Goal: Information Seeking & Learning: Understand process/instructions

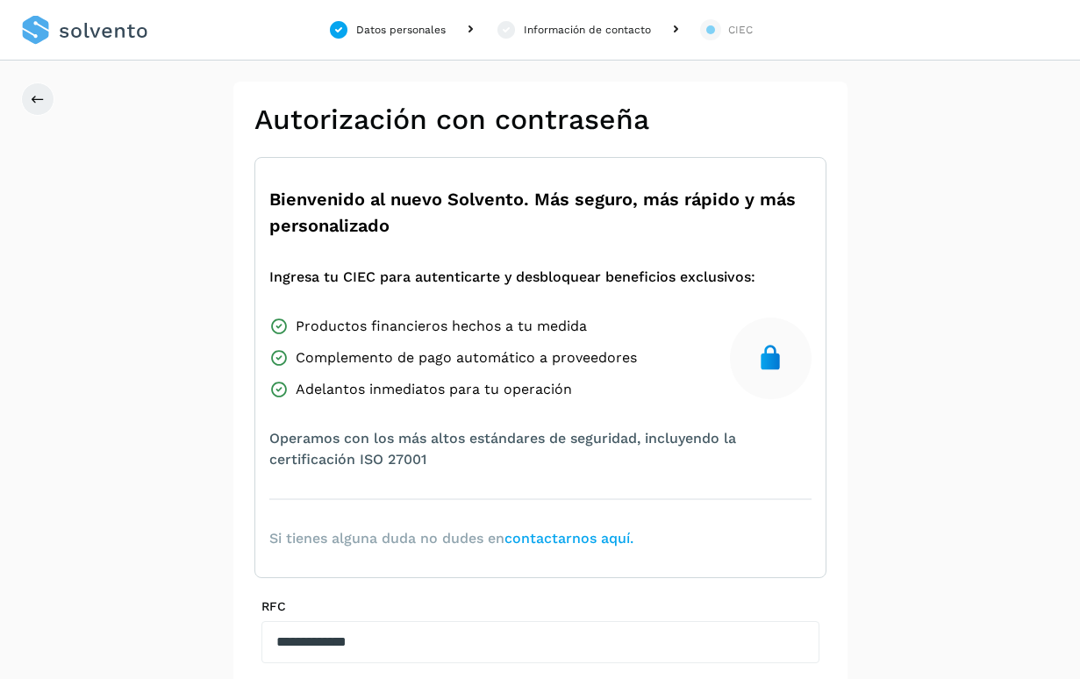
scroll to position [234, 0]
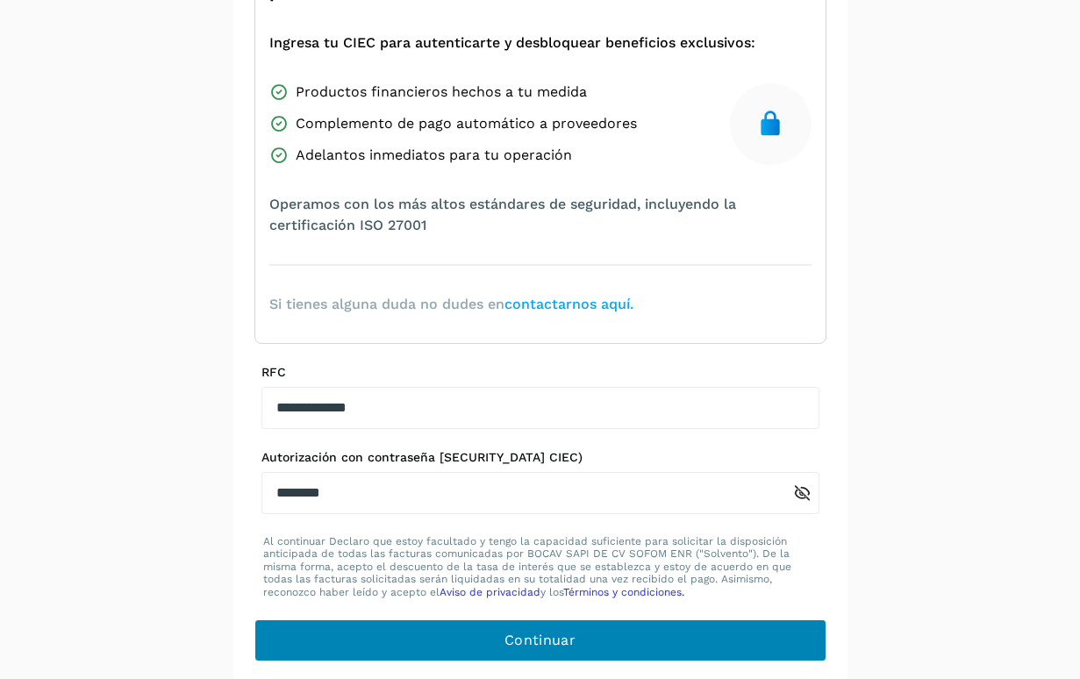
click at [438, 637] on button "Continuar" at bounding box center [541, 641] width 572 height 42
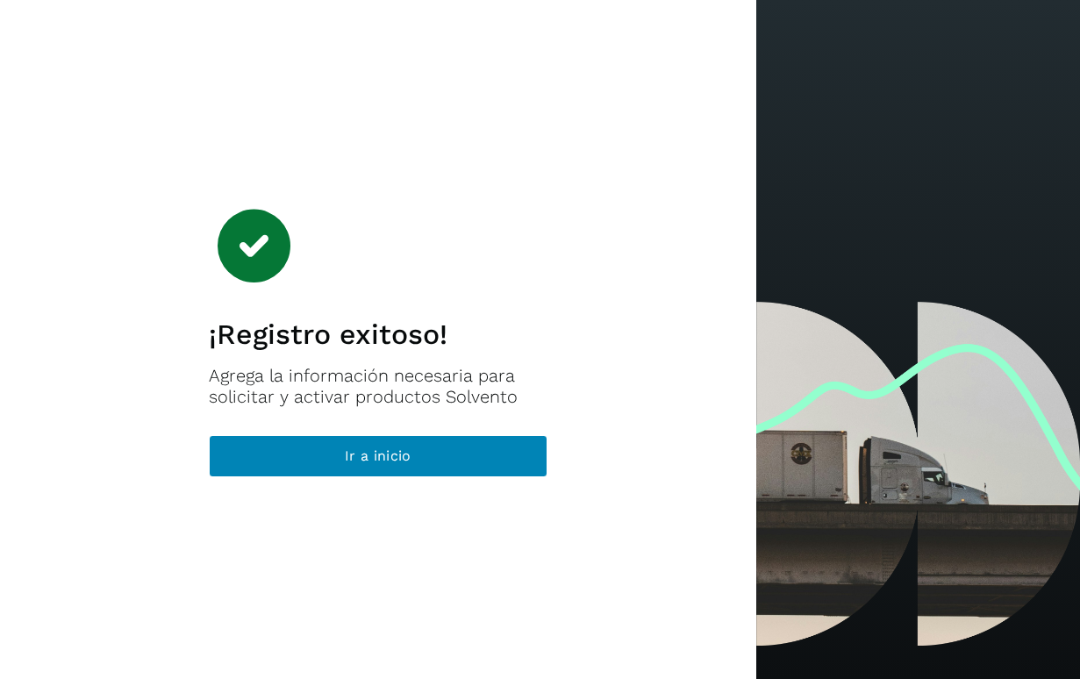
click at [502, 448] on button "Ir a inicio" at bounding box center [378, 456] width 339 height 42
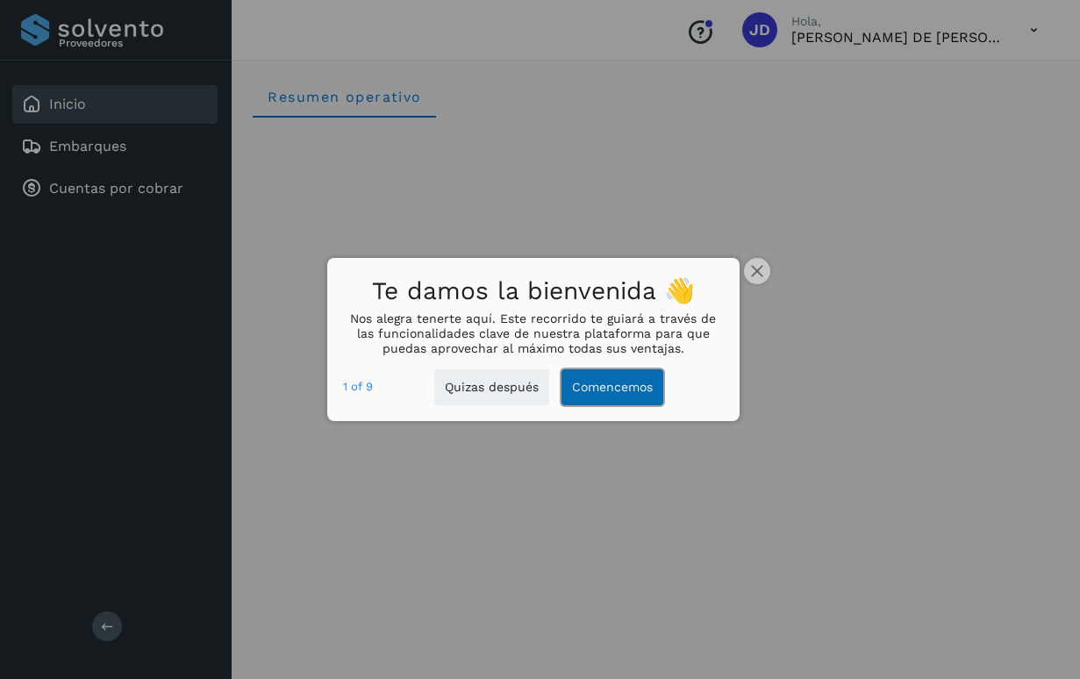
click at [572, 386] on button "Comencemos" at bounding box center [613, 387] width 102 height 36
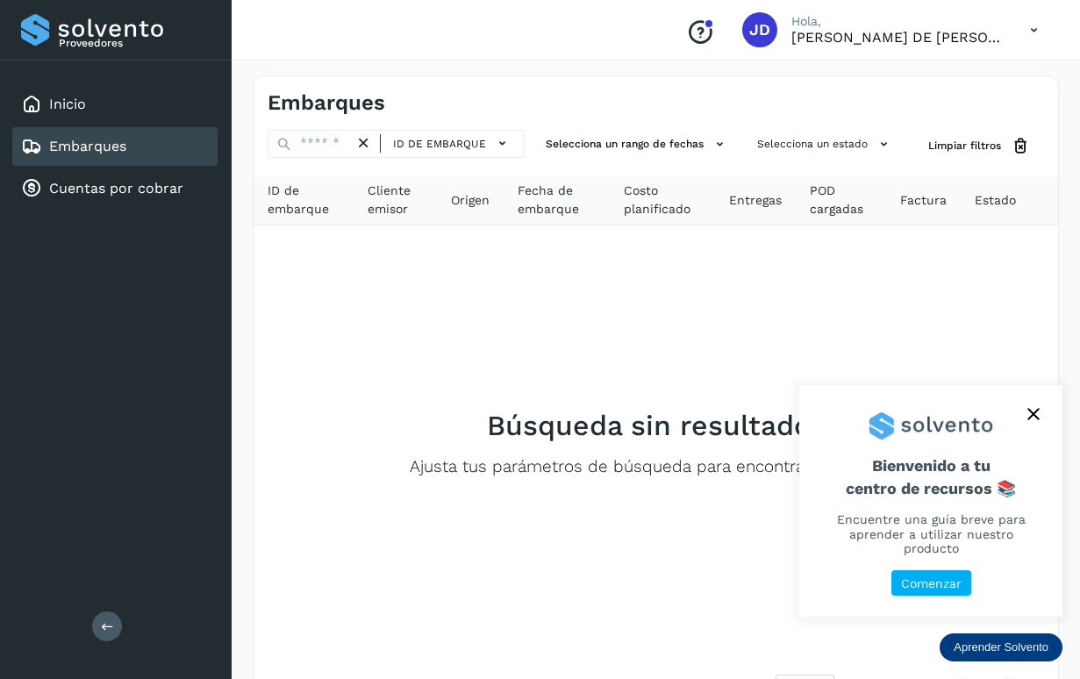
click at [921, 574] on button "Comenzar" at bounding box center [932, 582] width 80 height 25
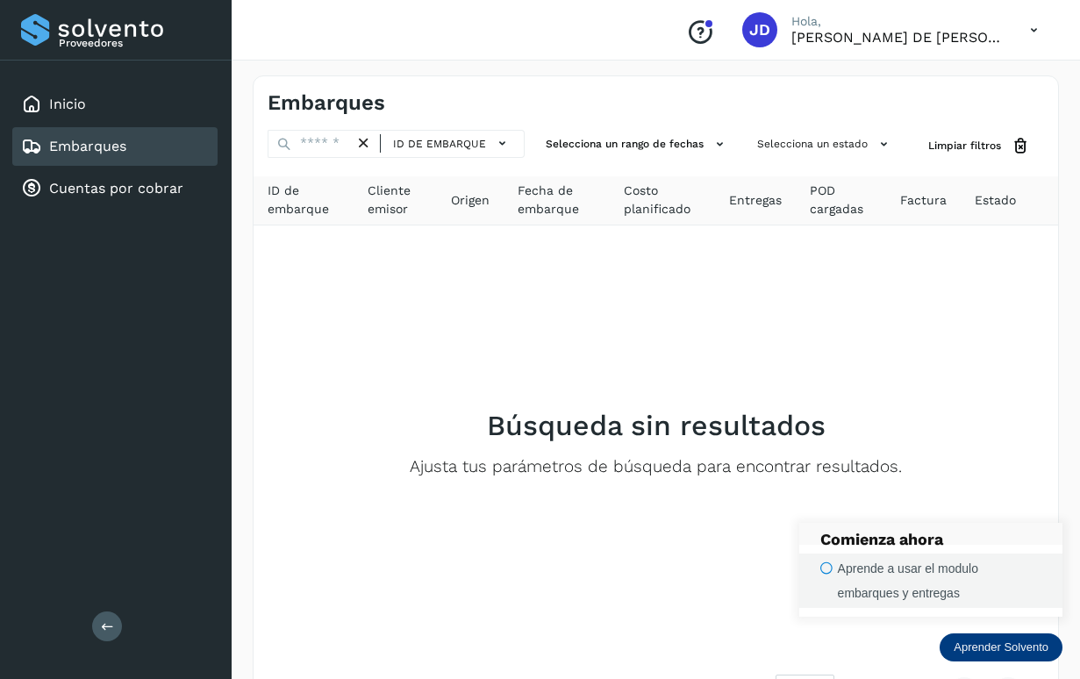
click at [826, 566] on icon "button" at bounding box center [827, 568] width 12 height 13
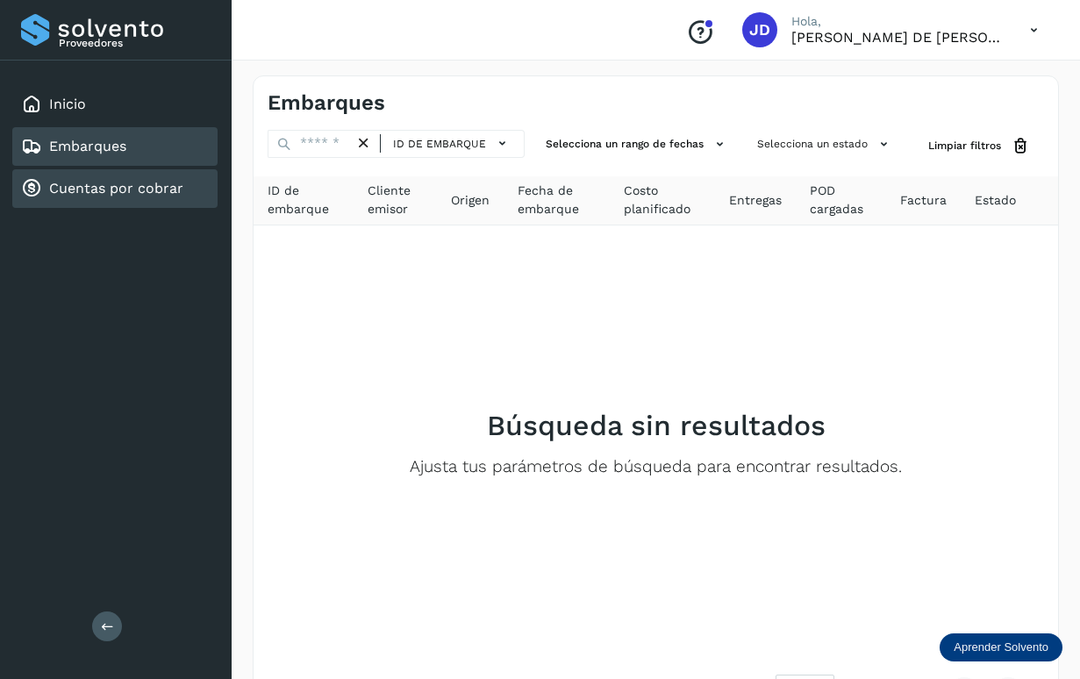
click at [173, 187] on link "Cuentas por cobrar" at bounding box center [116, 188] width 134 height 17
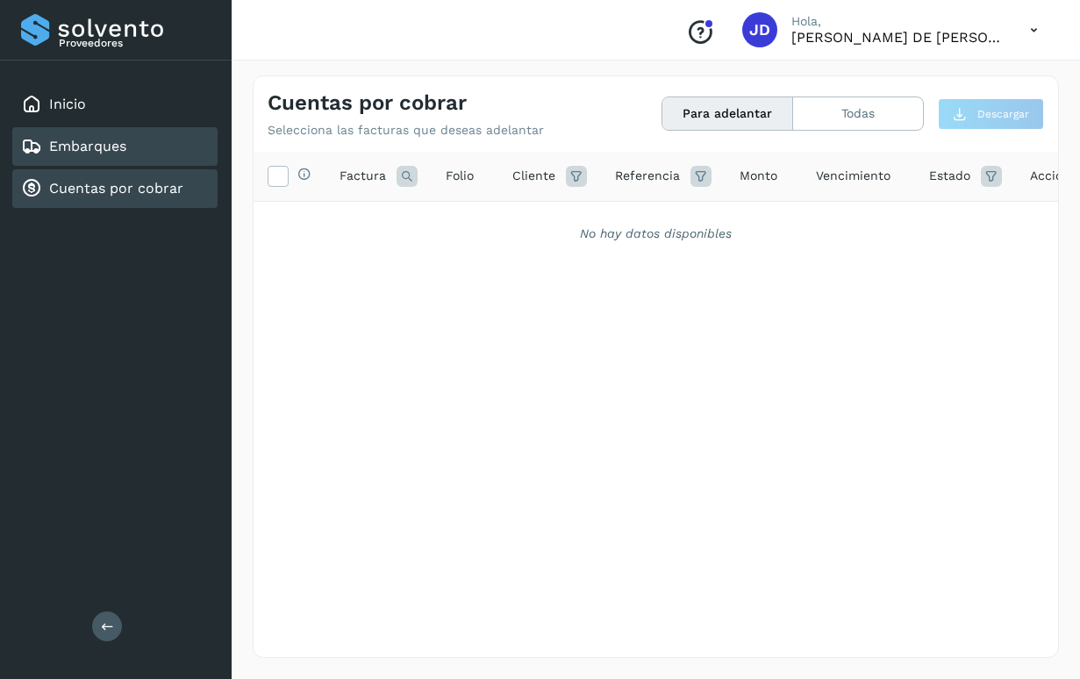
click at [167, 162] on div "Embarques" at bounding box center [114, 146] width 205 height 39
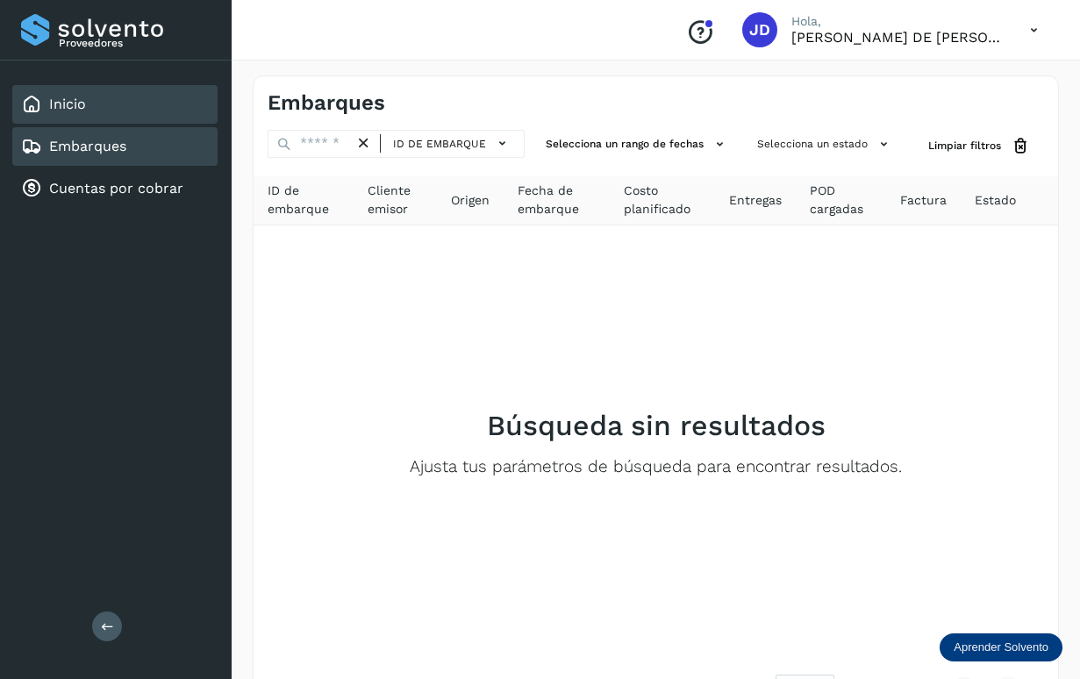
click at [133, 111] on div "Inicio" at bounding box center [114, 104] width 205 height 39
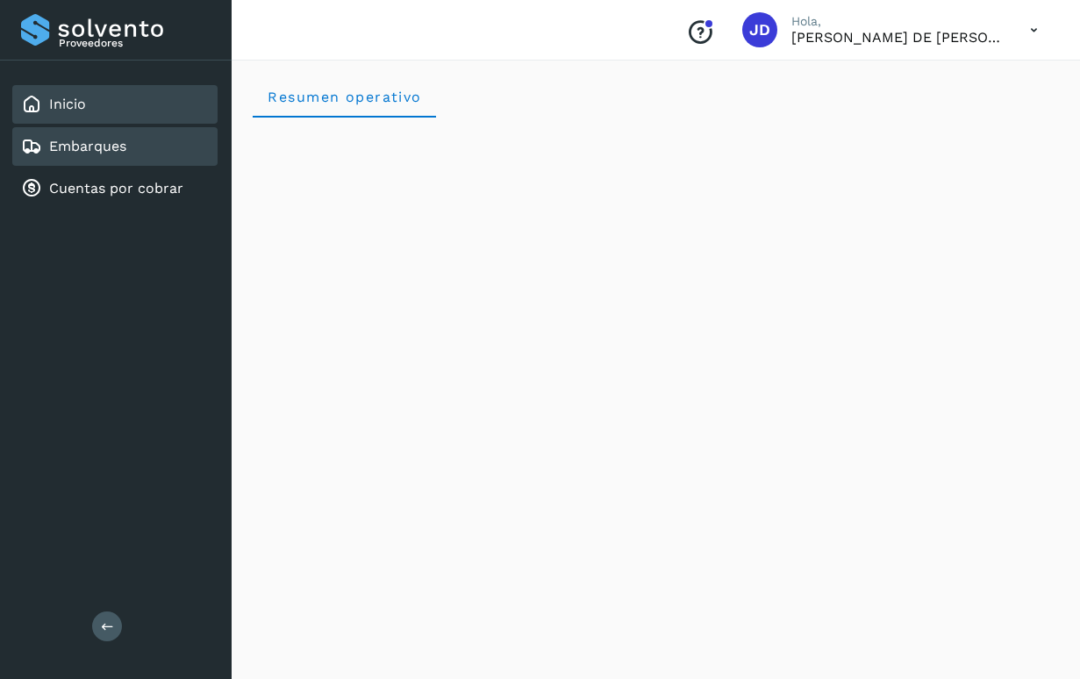
click at [154, 160] on div "Embarques" at bounding box center [114, 146] width 205 height 39
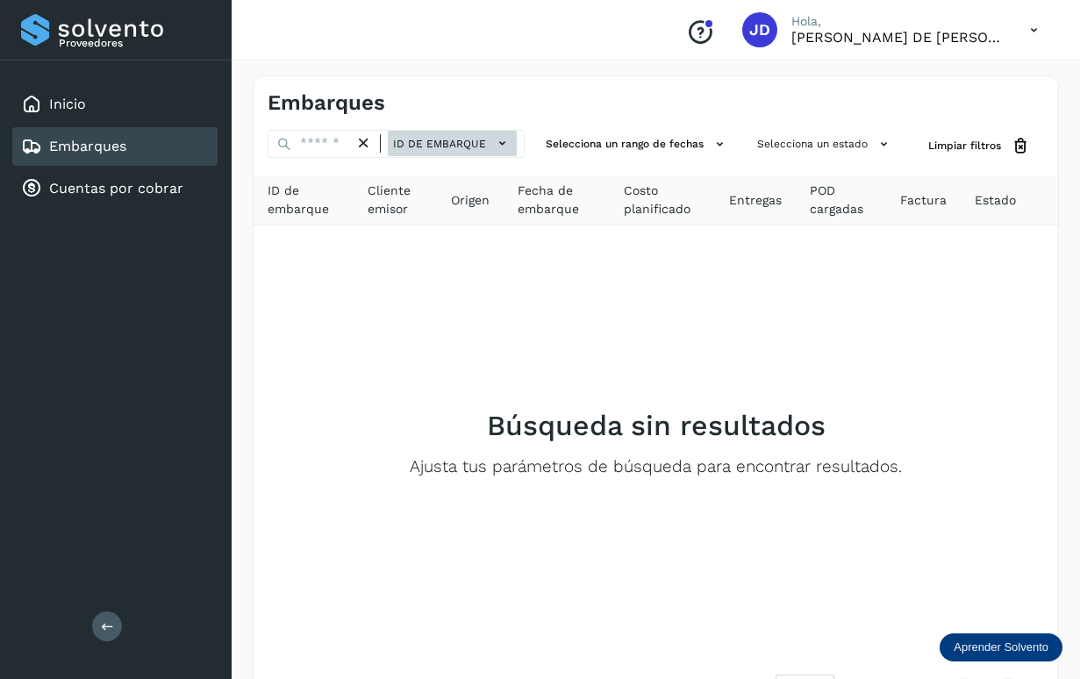
click at [423, 144] on span "ID de embarque" at bounding box center [439, 144] width 93 height 16
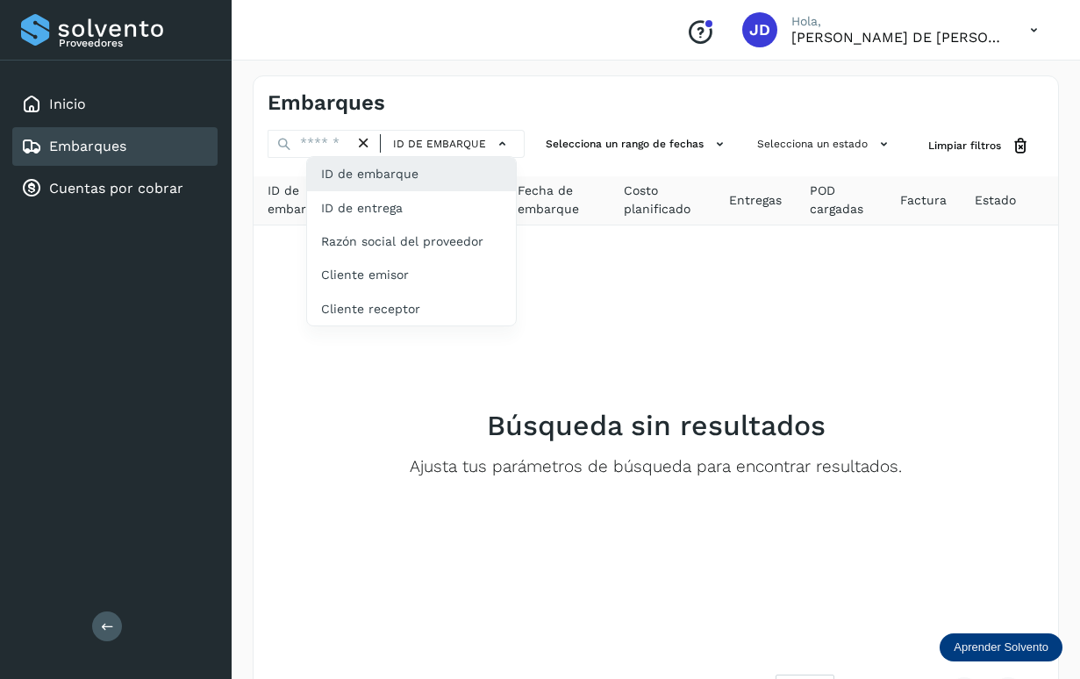
click at [335, 145] on div at bounding box center [540, 339] width 1080 height 679
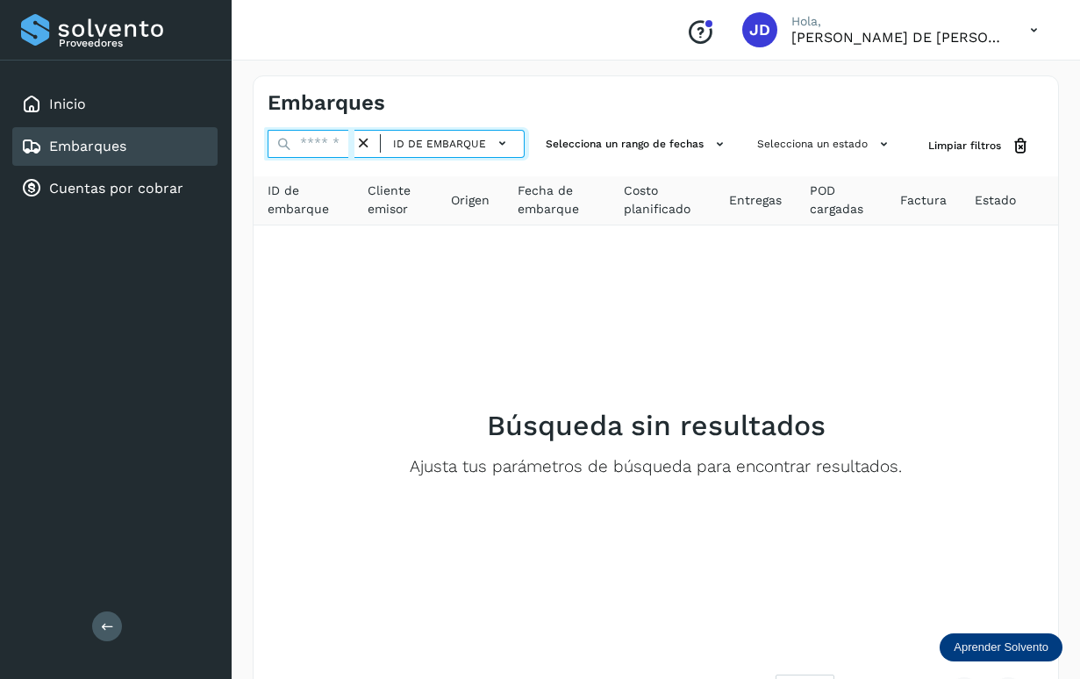
click at [335, 145] on input "text" at bounding box center [311, 144] width 87 height 28
click at [161, 126] on div "Inicio Embarques Cuentas por cobrar" at bounding box center [116, 147] width 232 height 172
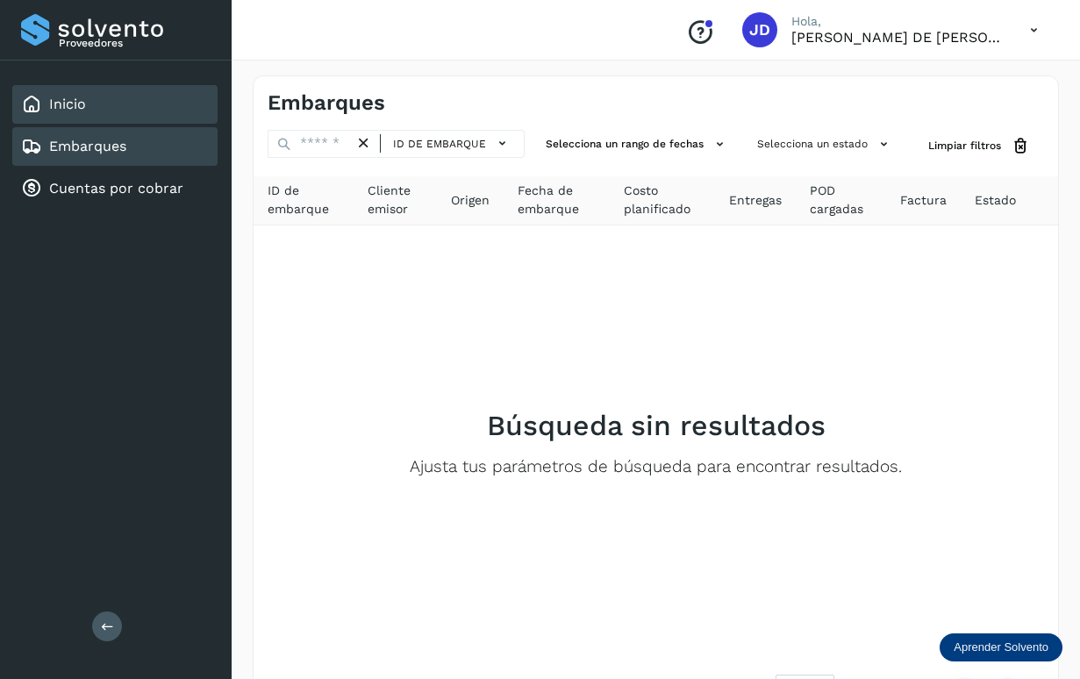
click at [157, 106] on div "Inicio" at bounding box center [114, 104] width 205 height 39
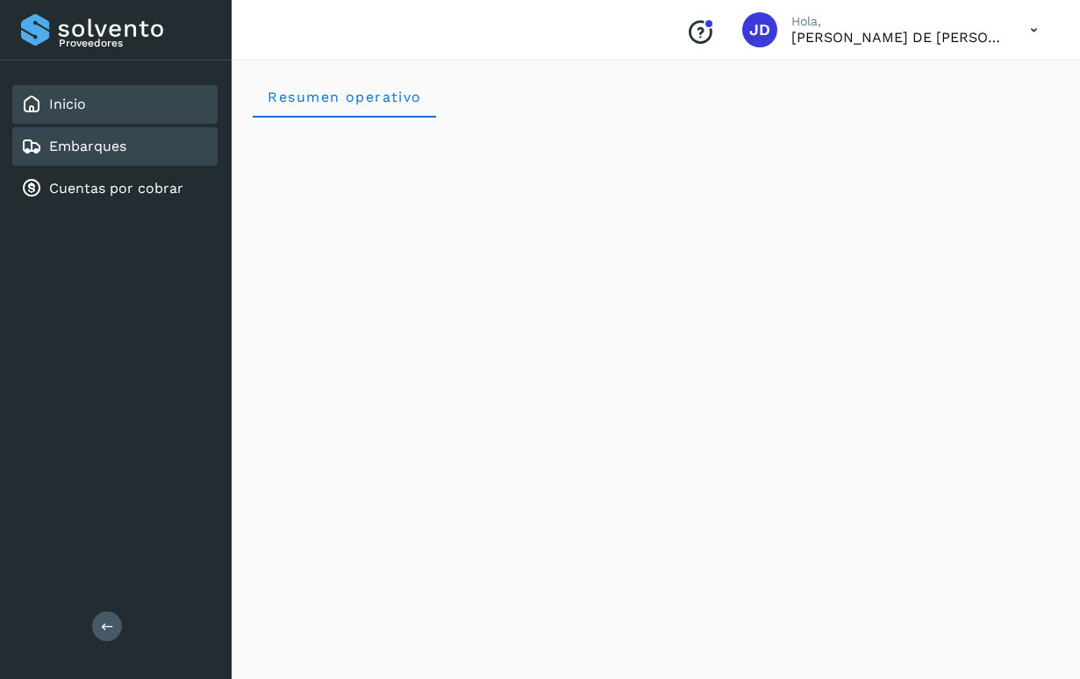
click at [155, 154] on div "Embarques" at bounding box center [114, 146] width 205 height 39
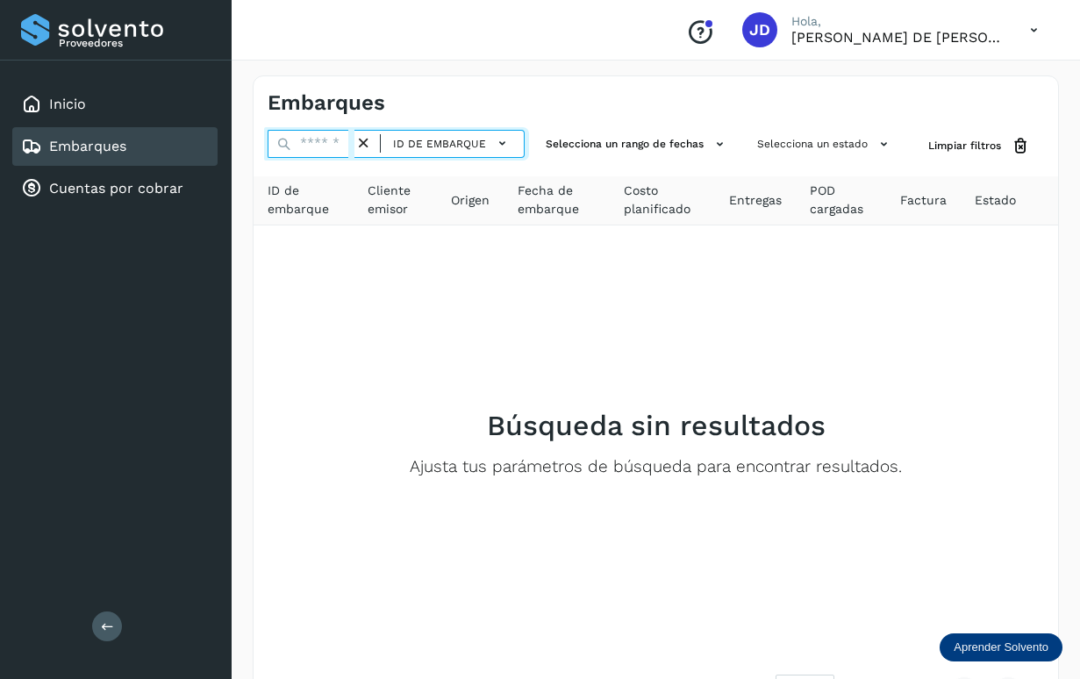
click at [312, 149] on input "text" at bounding box center [311, 144] width 87 height 28
type input "*"
type input "*****"
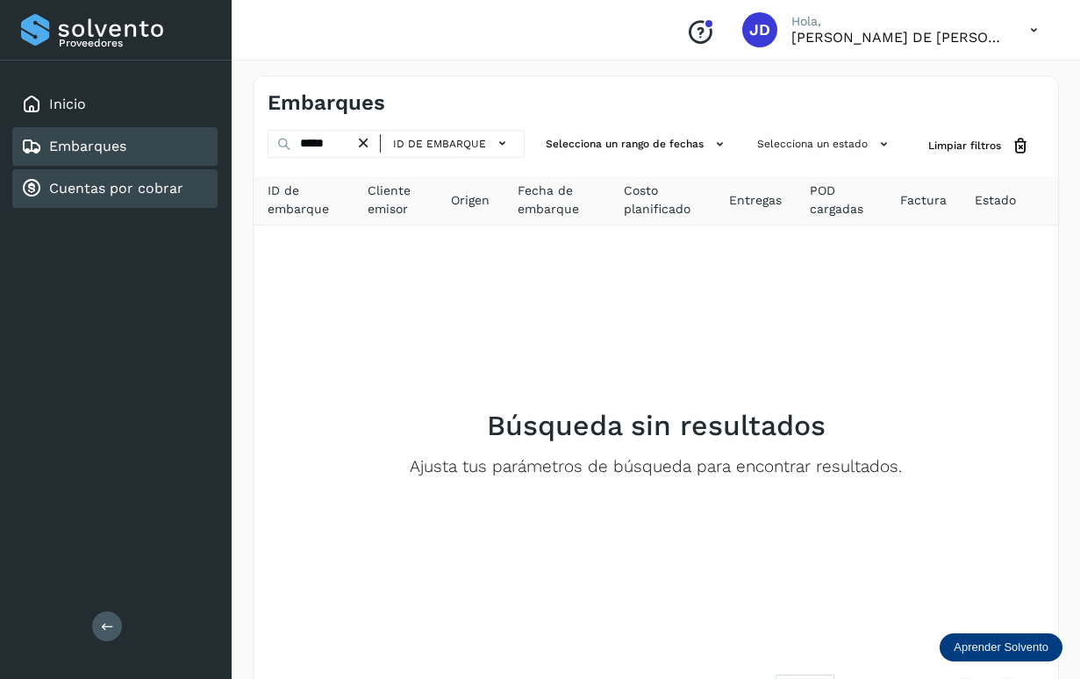
click at [114, 195] on link "Cuentas por cobrar" at bounding box center [116, 188] width 134 height 17
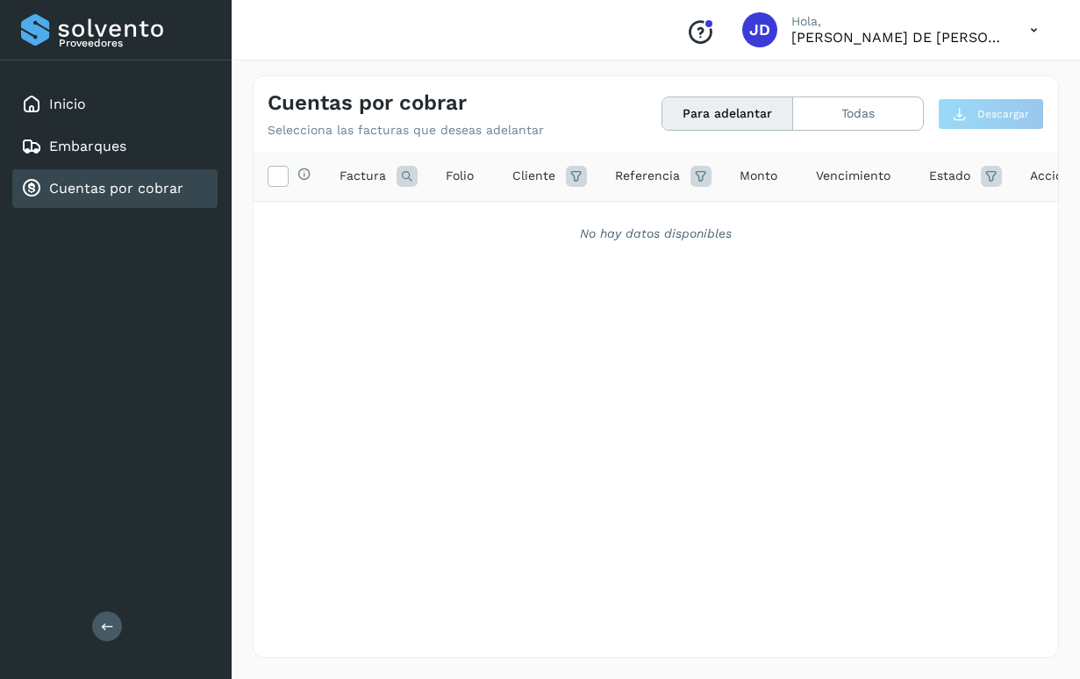
click at [742, 108] on button "Para adelantar" at bounding box center [728, 113] width 131 height 32
click at [821, 106] on button "Todas" at bounding box center [858, 113] width 130 height 32
click at [787, 111] on button "Para adelantar" at bounding box center [728, 113] width 131 height 32
click at [402, 172] on icon at bounding box center [407, 176] width 21 height 21
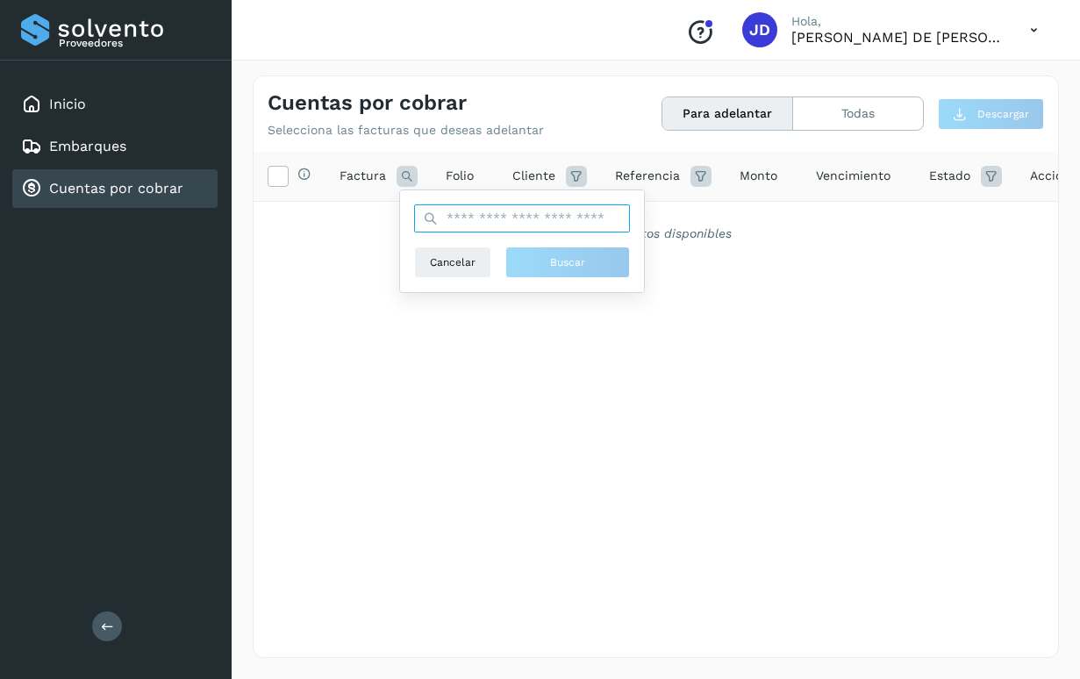
click at [460, 211] on input "text" at bounding box center [522, 218] width 216 height 28
click at [286, 173] on icon at bounding box center [278, 175] width 18 height 18
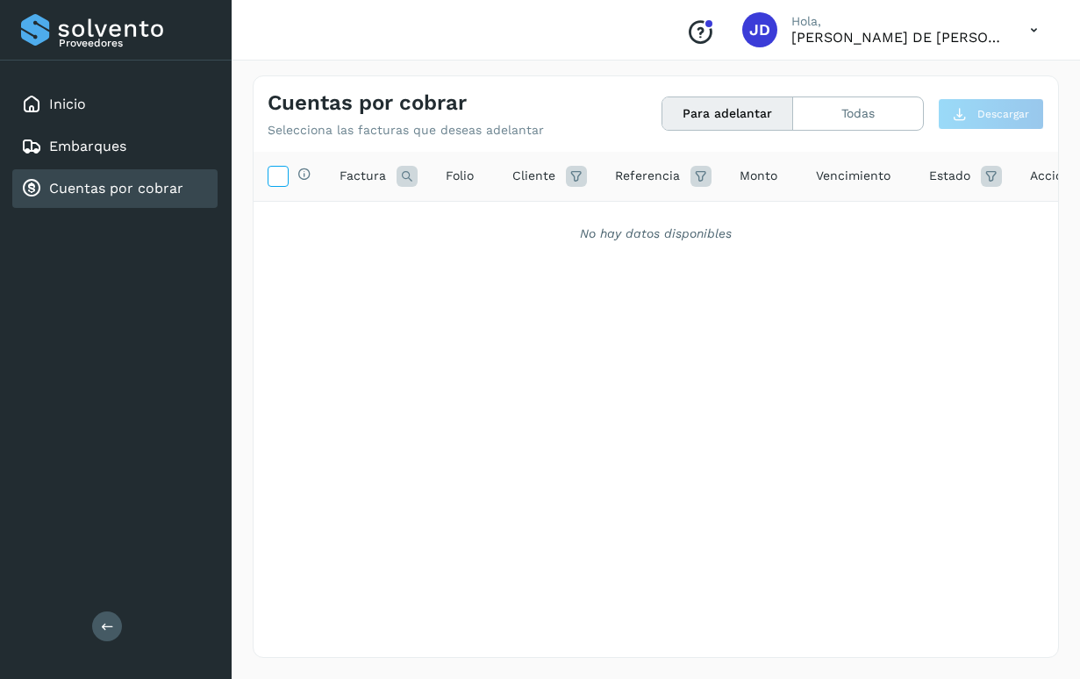
click at [286, 173] on icon at bounding box center [278, 175] width 18 height 18
click at [811, 117] on button "Todas" at bounding box center [858, 113] width 130 height 32
click at [771, 116] on button "Para adelantar" at bounding box center [728, 113] width 131 height 32
click at [702, 21] on icon "Conoce nuestros beneficios" at bounding box center [700, 32] width 28 height 28
click at [853, 19] on p "Hola," at bounding box center [897, 21] width 211 height 15
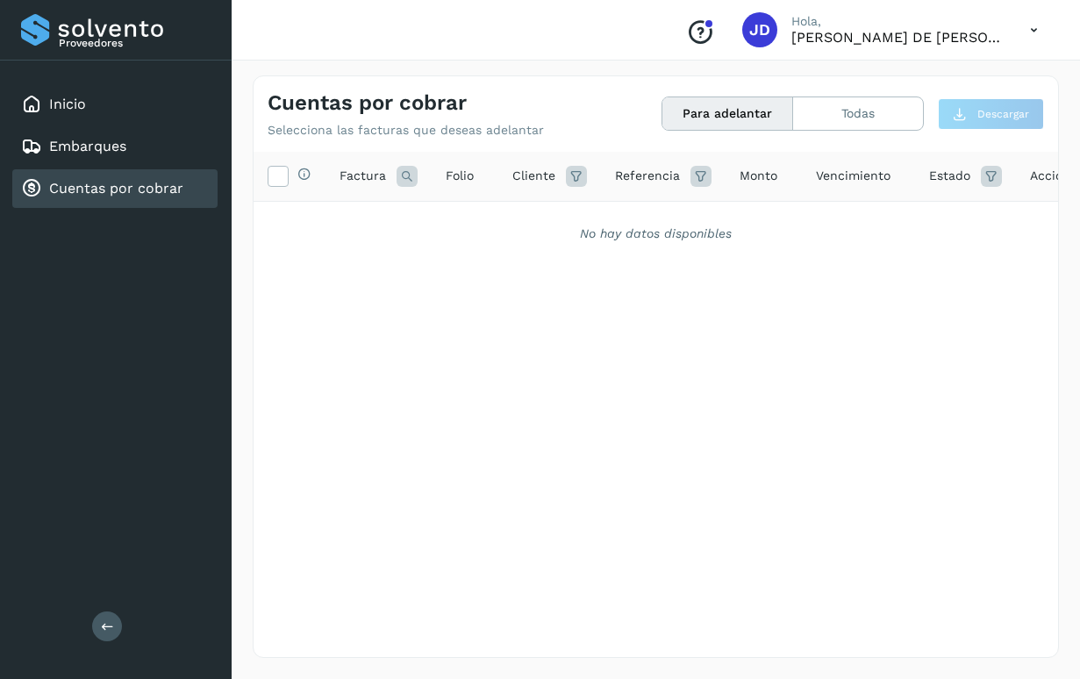
click at [1039, 33] on icon at bounding box center [1034, 30] width 36 height 36
click at [811, 205] on div at bounding box center [540, 339] width 1080 height 679
click at [102, 159] on div "Embarques" at bounding box center [114, 146] width 205 height 39
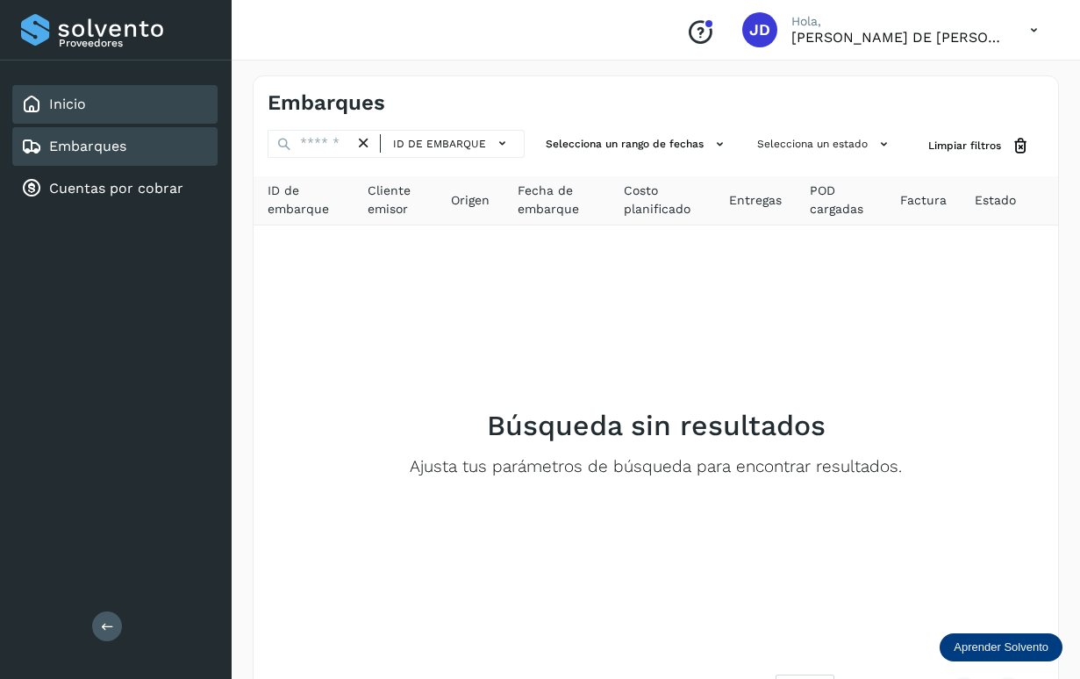
click at [107, 111] on div "Inicio" at bounding box center [114, 104] width 205 height 39
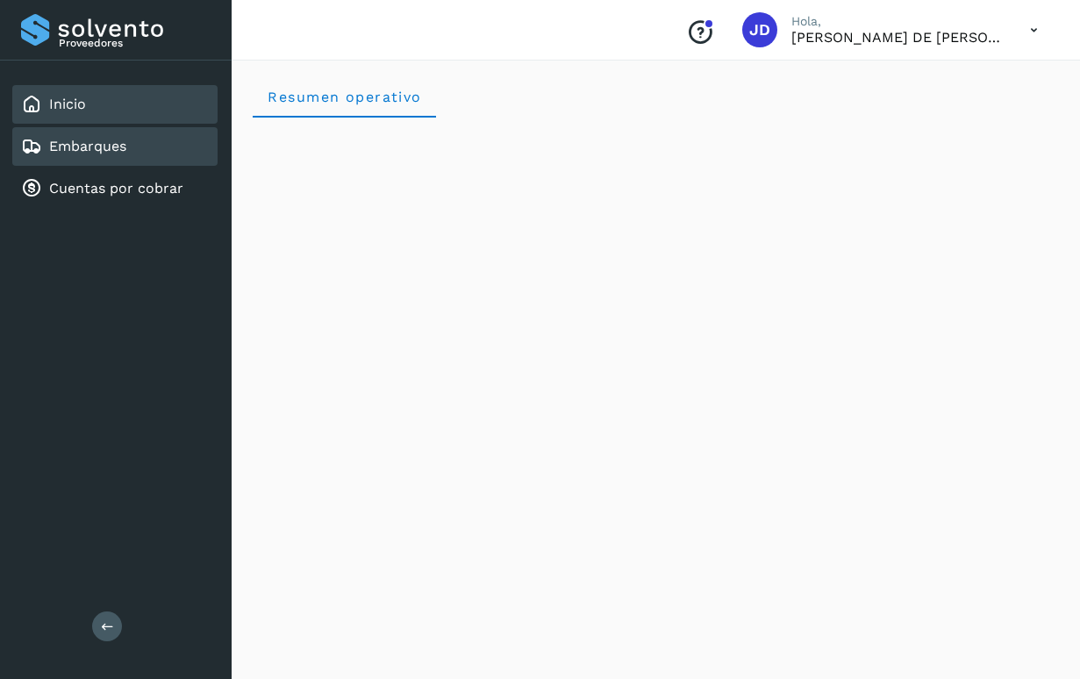
click at [177, 149] on div "Embarques" at bounding box center [114, 146] width 205 height 39
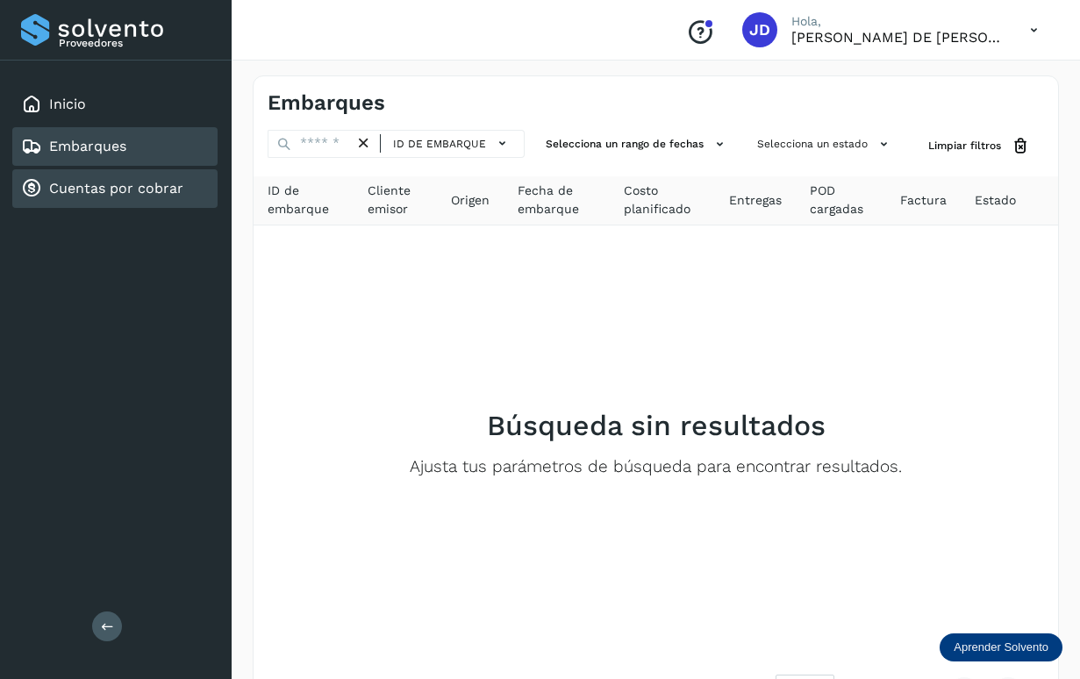
click at [154, 189] on link "Cuentas por cobrar" at bounding box center [116, 188] width 134 height 17
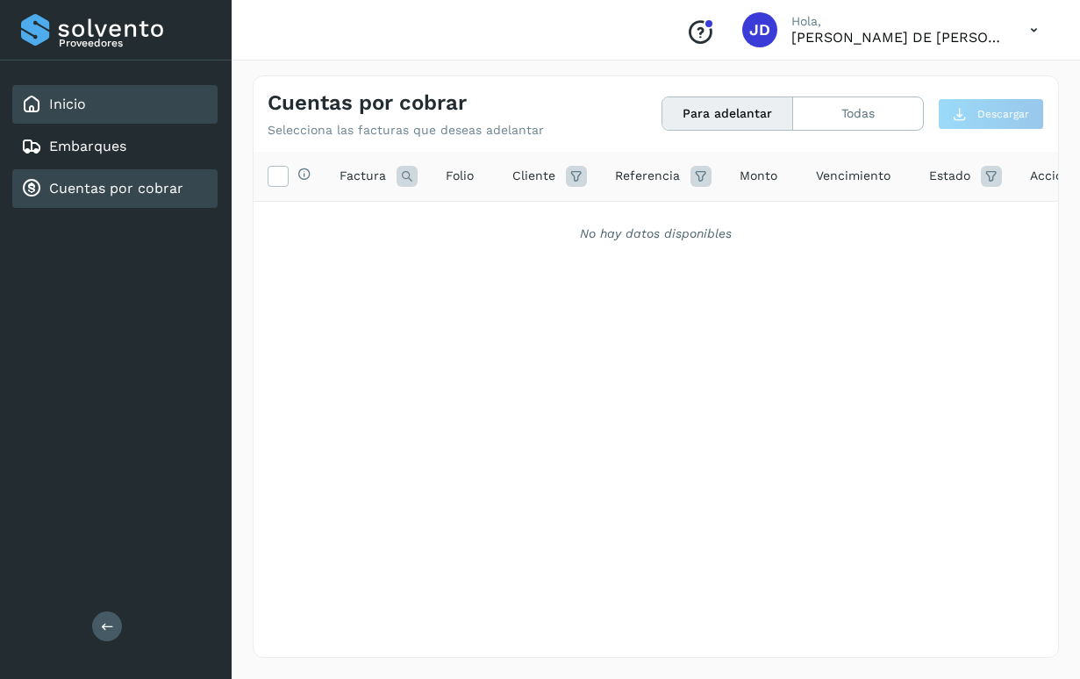
click at [145, 112] on div "Inicio" at bounding box center [114, 104] width 205 height 39
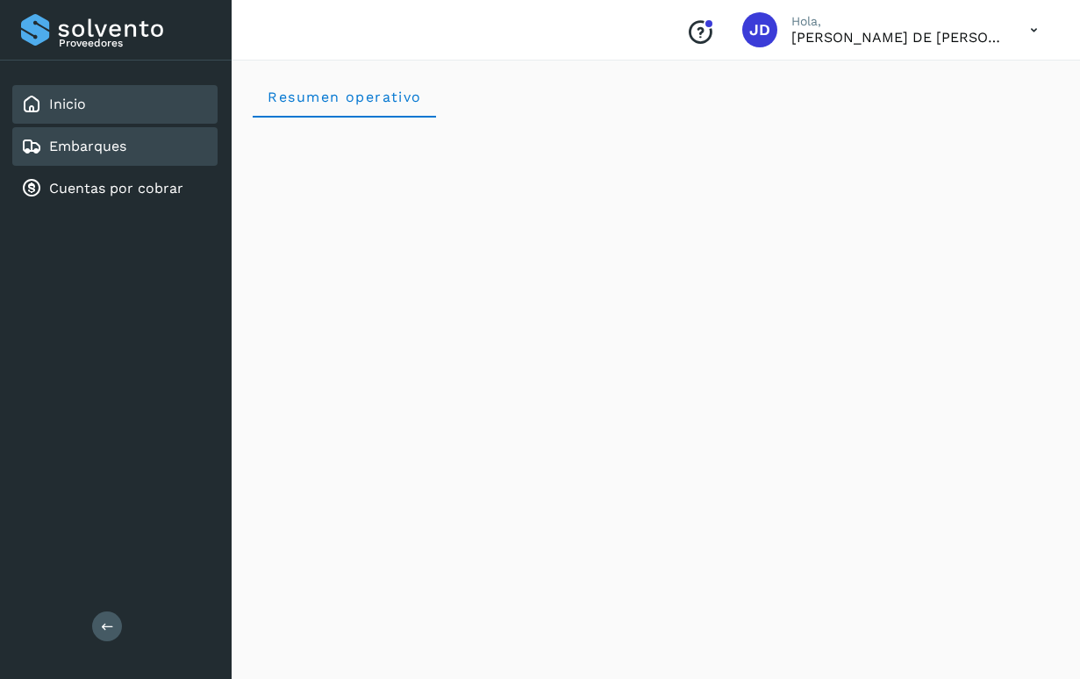
click at [128, 160] on div "Embarques" at bounding box center [114, 146] width 205 height 39
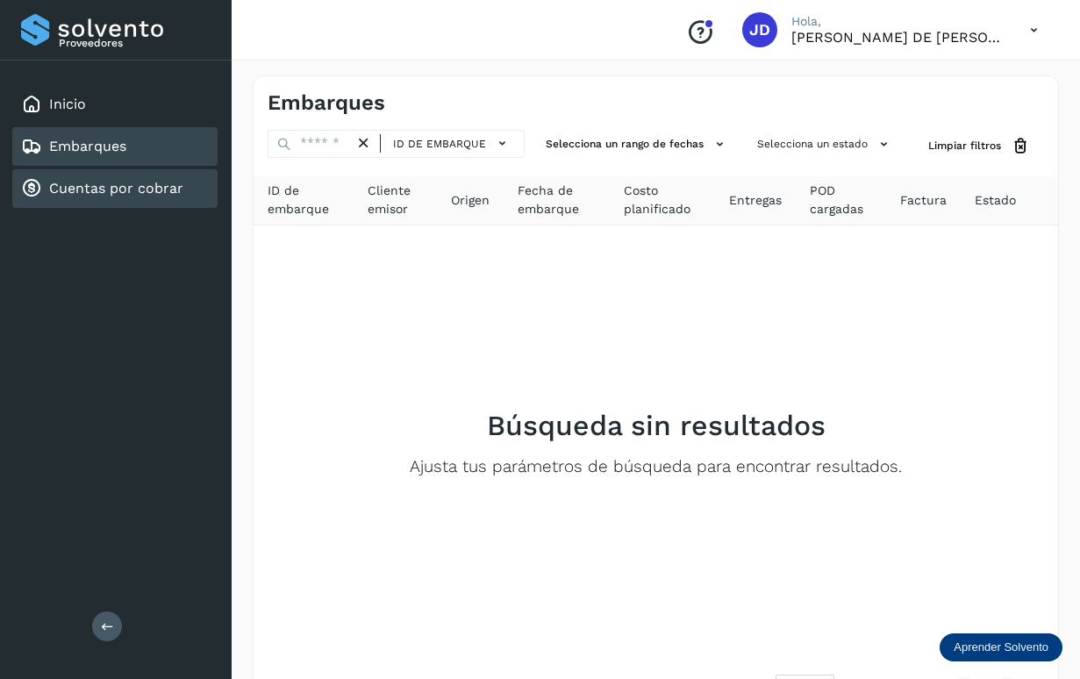
click at [140, 176] on div "Cuentas por cobrar" at bounding box center [114, 188] width 205 height 39
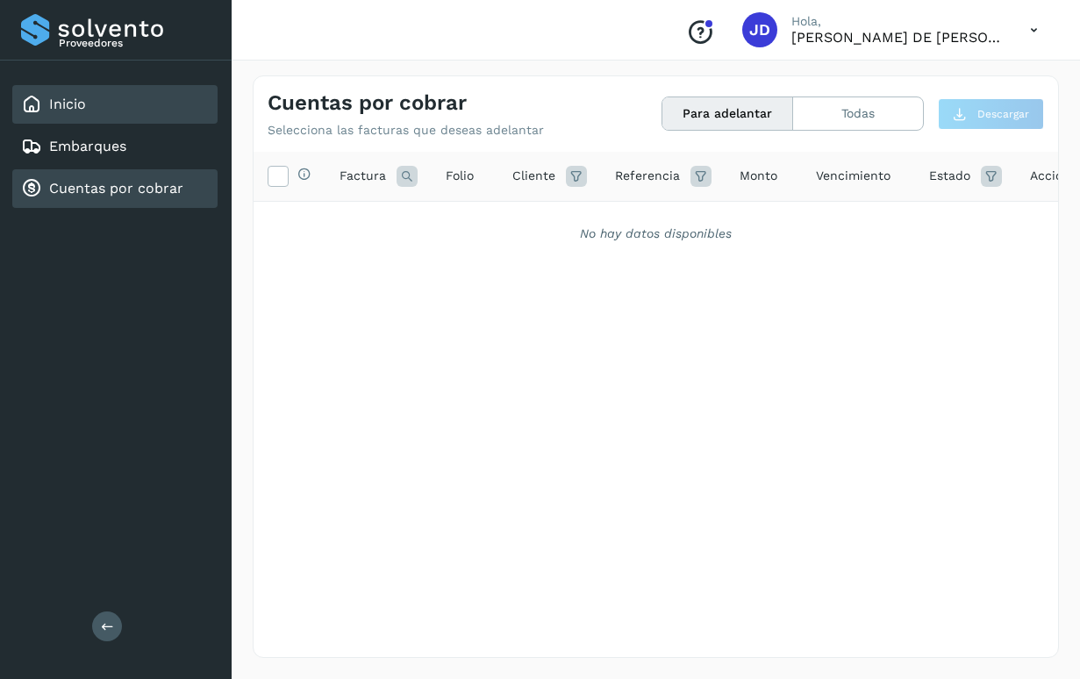
click at [131, 104] on div "Inicio" at bounding box center [114, 104] width 205 height 39
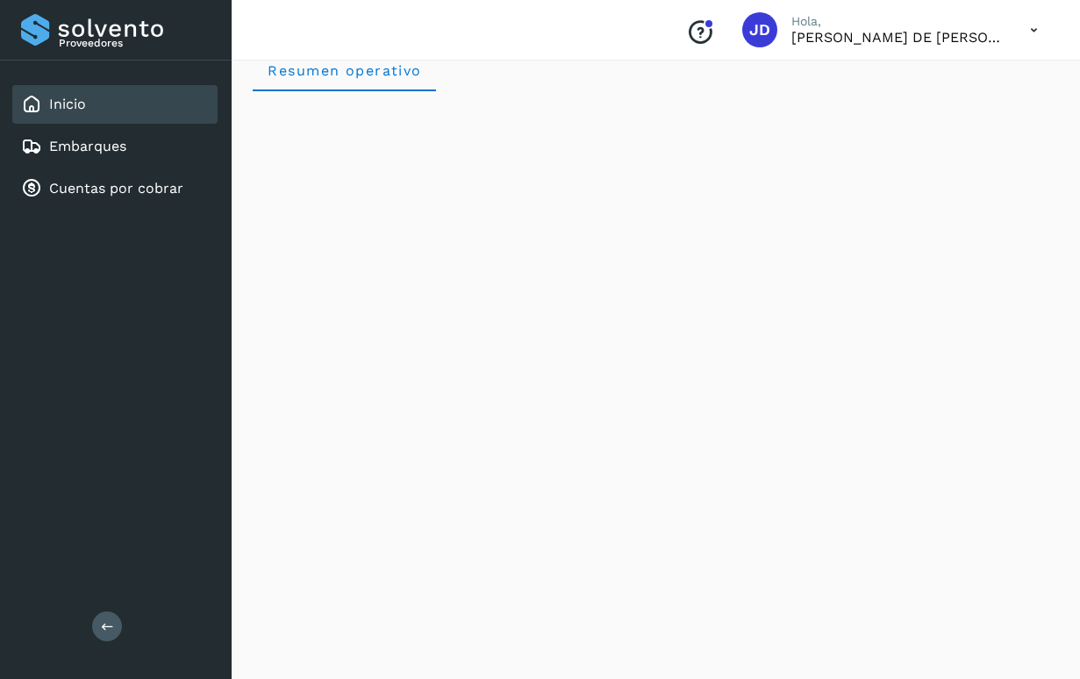
scroll to position [27, 0]
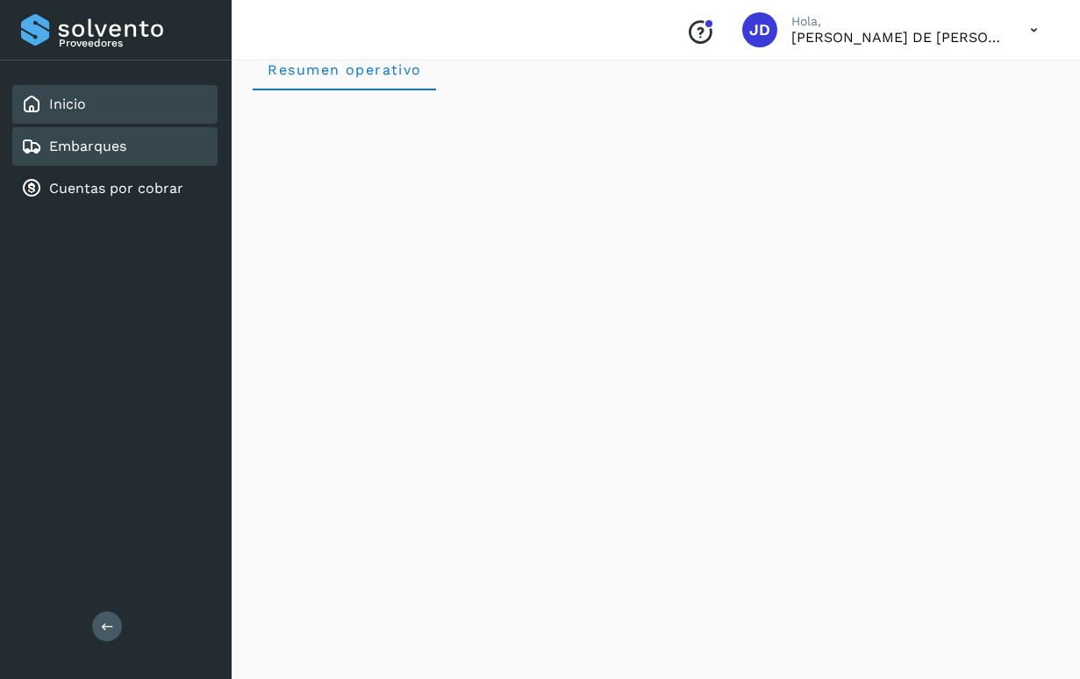
click at [149, 163] on div "Embarques" at bounding box center [114, 146] width 205 height 39
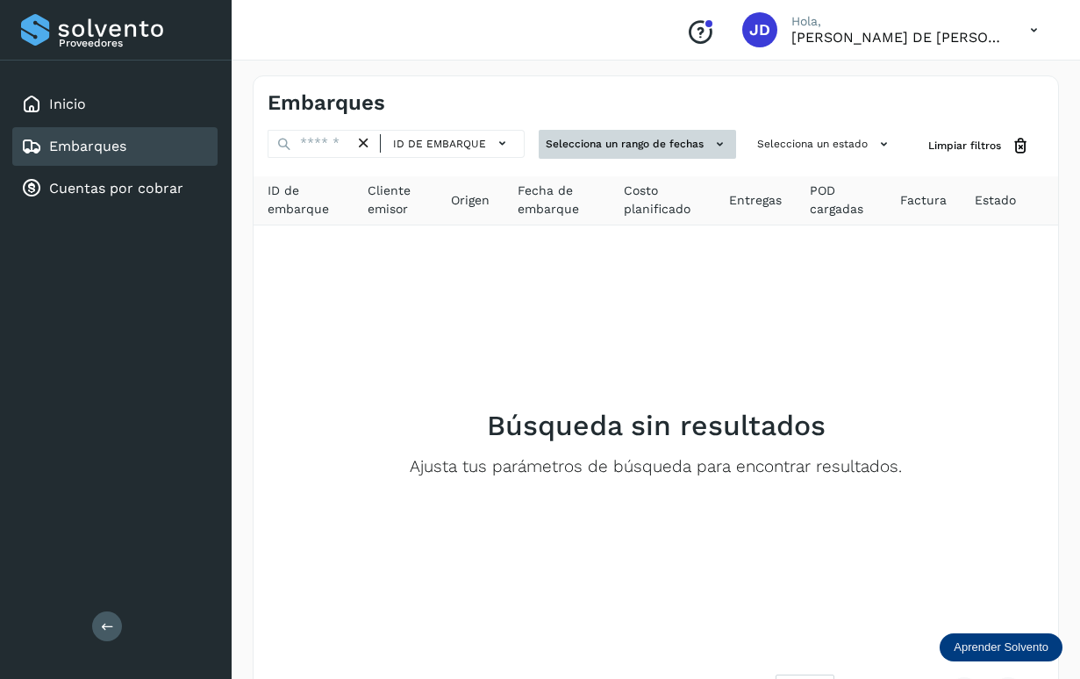
click at [687, 149] on button "Selecciona un rango de fechas" at bounding box center [637, 144] width 197 height 29
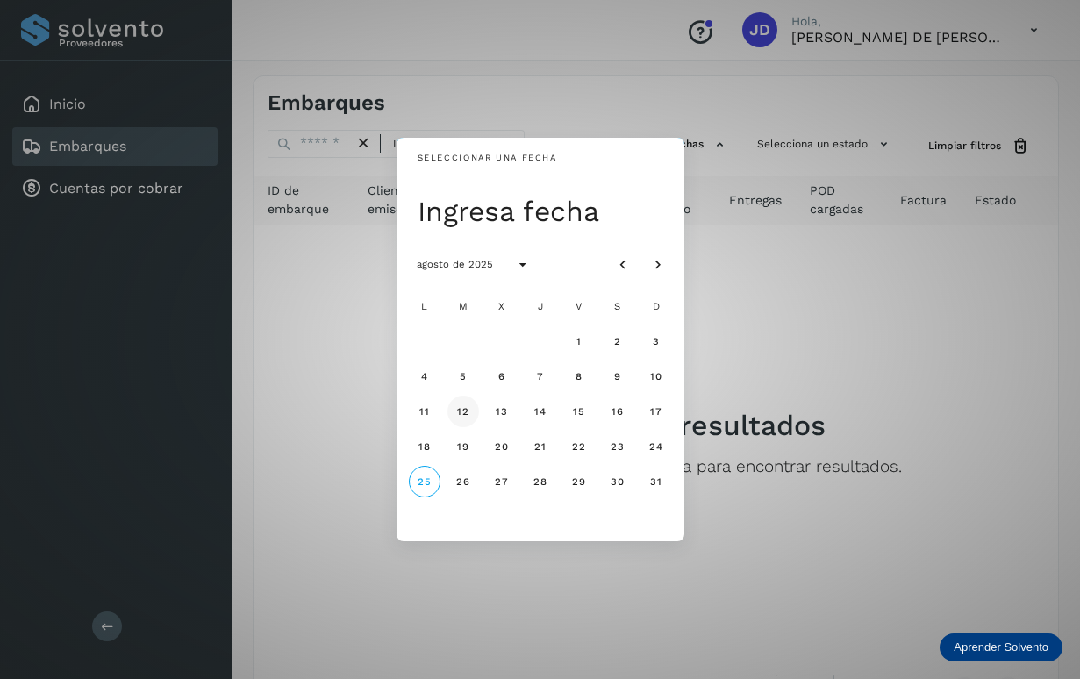
click at [468, 412] on span "12" at bounding box center [462, 411] width 13 height 12
click at [499, 401] on button "13" at bounding box center [502, 412] width 32 height 32
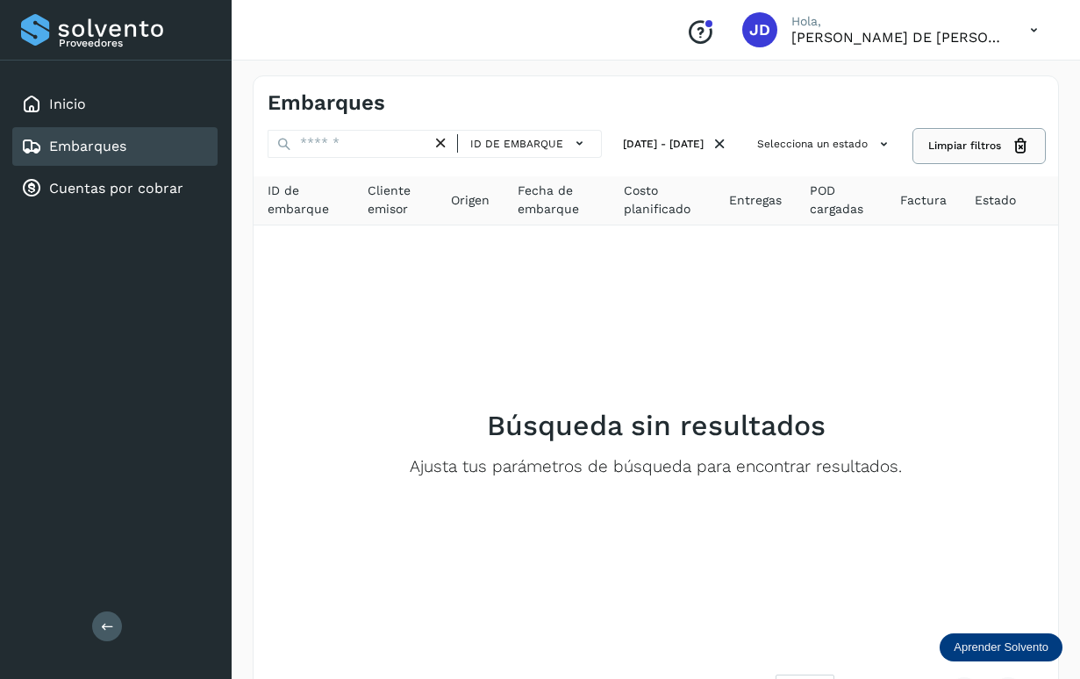
click at [1011, 153] on button "Limpiar filtros" at bounding box center [979, 146] width 130 height 32
click at [493, 139] on button "ID de embarque" at bounding box center [452, 143] width 129 height 25
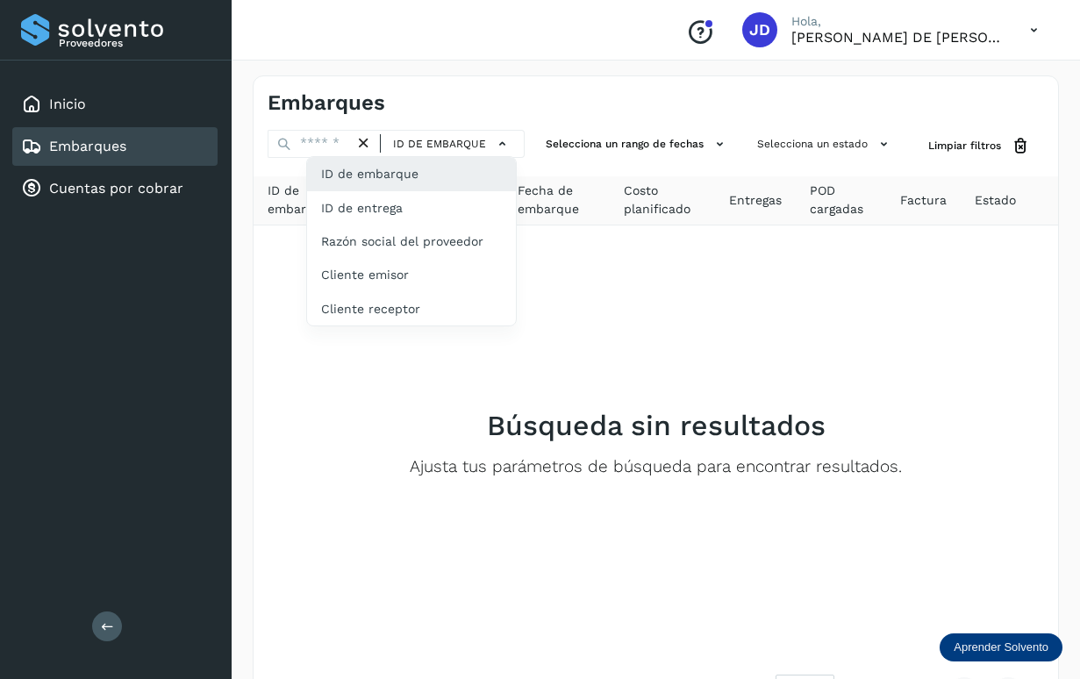
click at [641, 359] on div at bounding box center [540, 339] width 1080 height 679
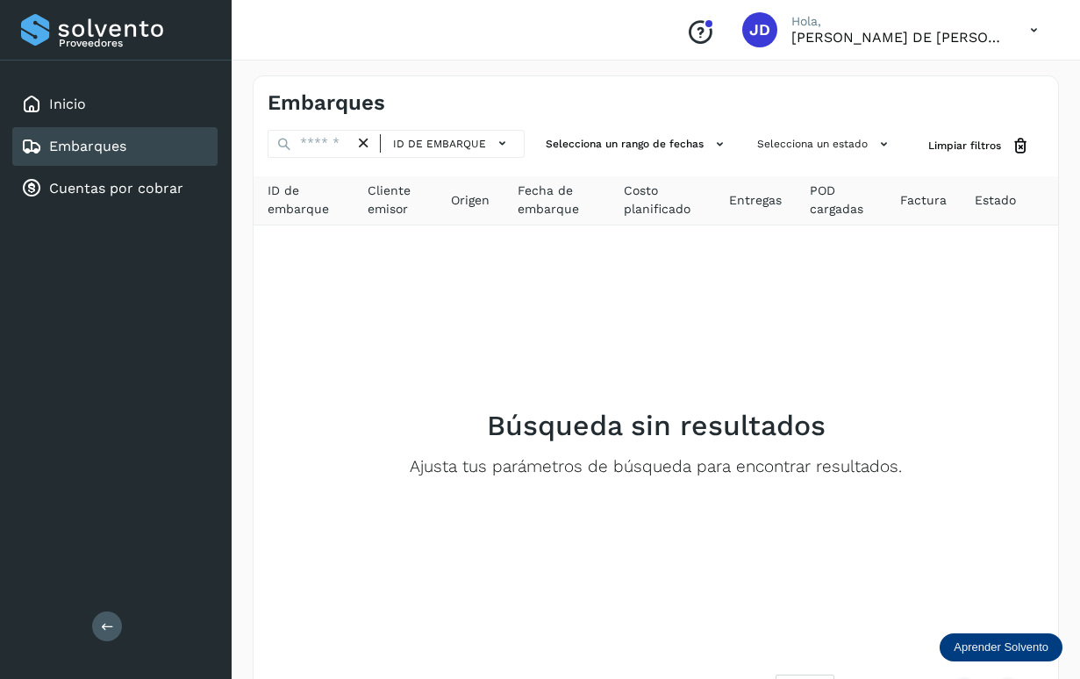
click at [958, 656] on div "Aprender Solvento" at bounding box center [1001, 648] width 123 height 28
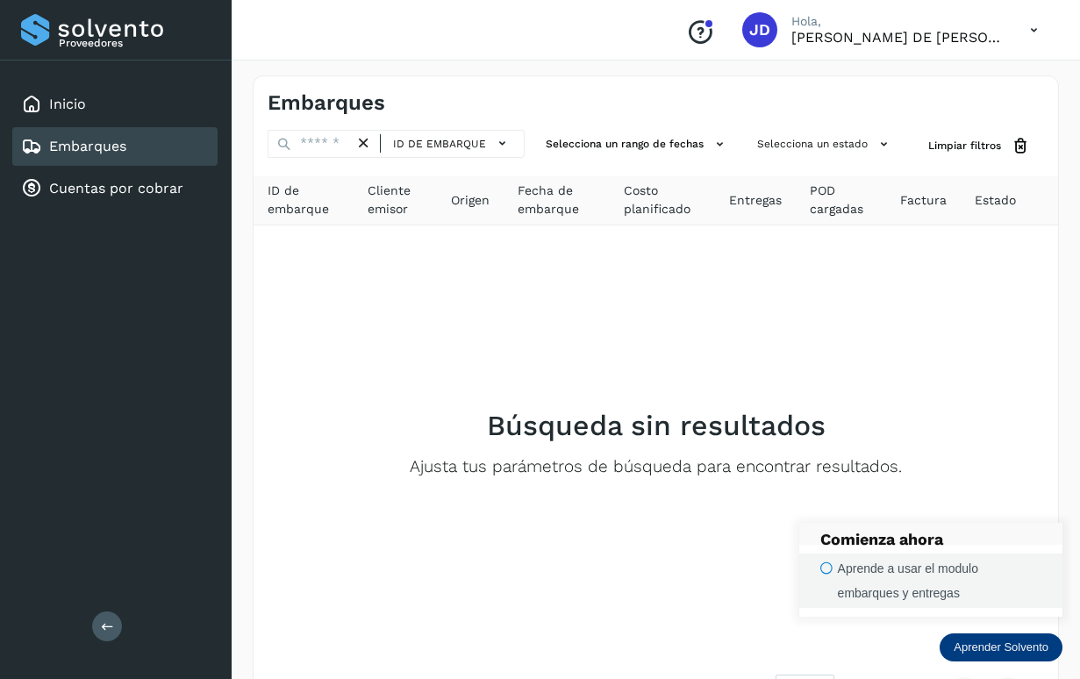
click at [904, 598] on div "Aprende a usar el modulo embarques y entregas" at bounding box center [940, 580] width 204 height 49
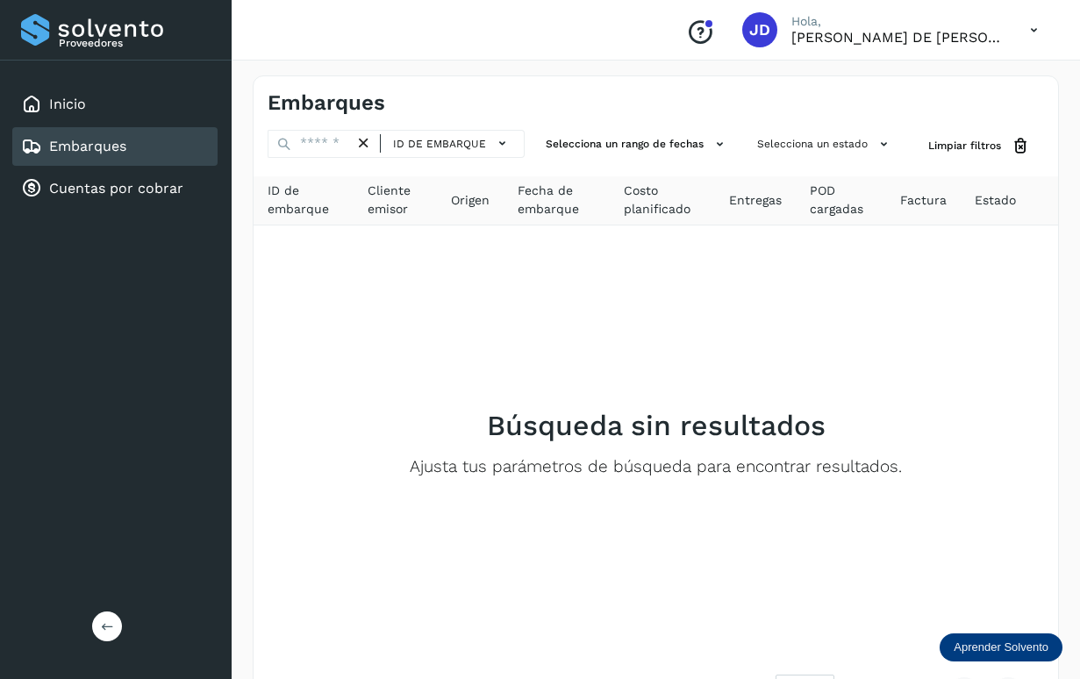
click at [118, 626] on button at bounding box center [107, 627] width 30 height 30
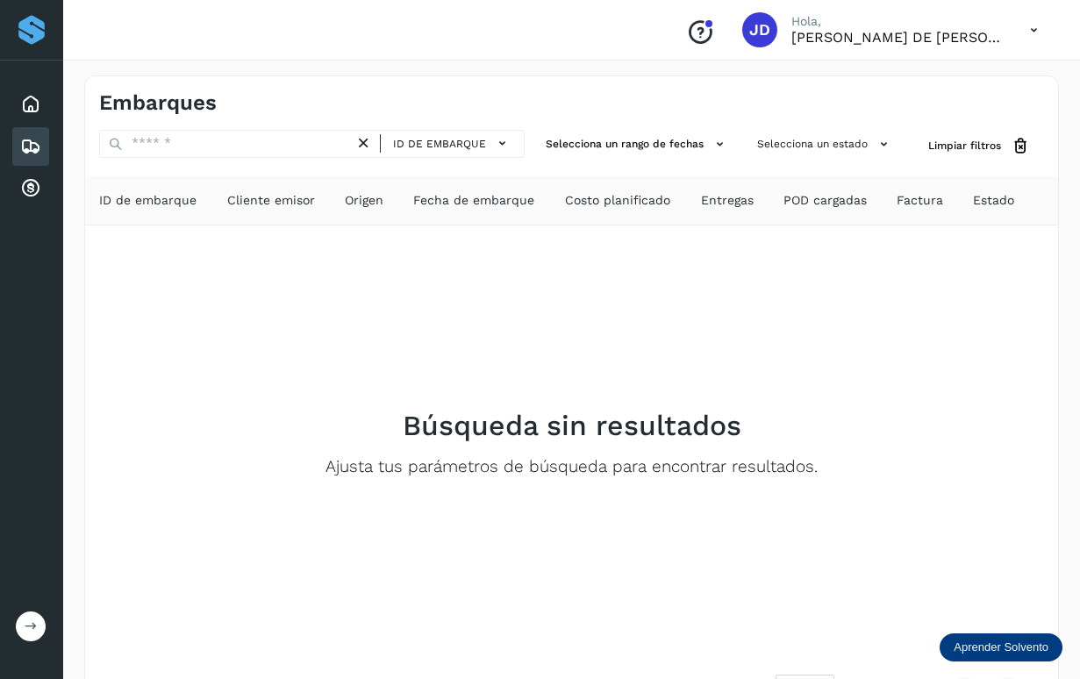
click at [34, 633] on icon at bounding box center [31, 626] width 13 height 13
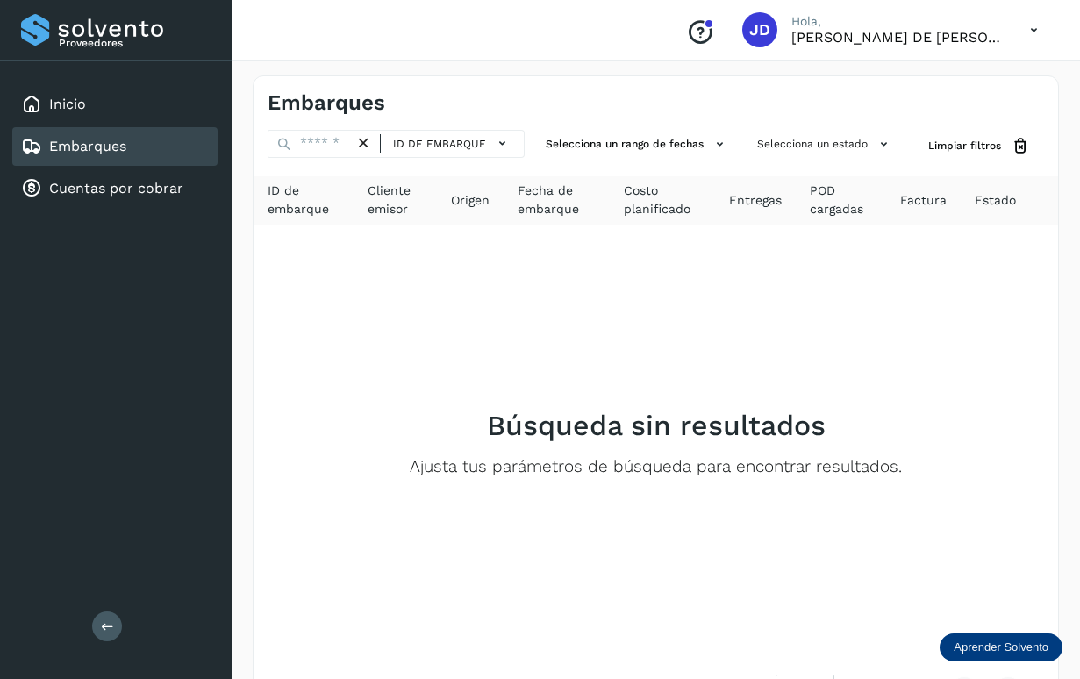
click at [962, 644] on p "Aprender Solvento" at bounding box center [1001, 648] width 95 height 14
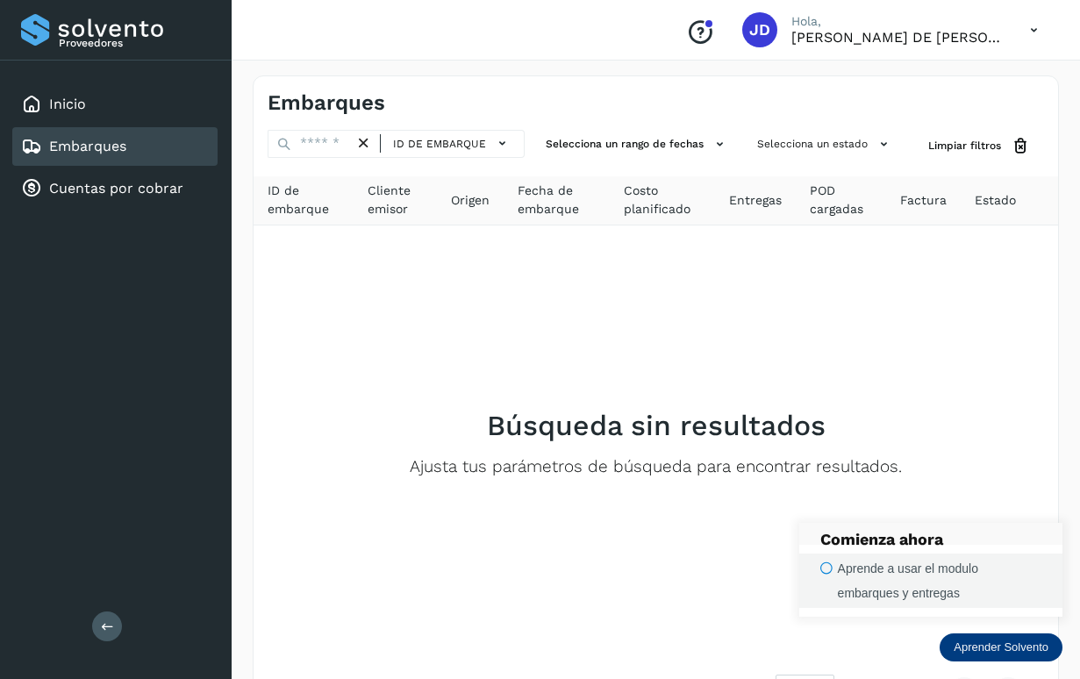
click at [830, 566] on icon "button" at bounding box center [827, 568] width 12 height 13
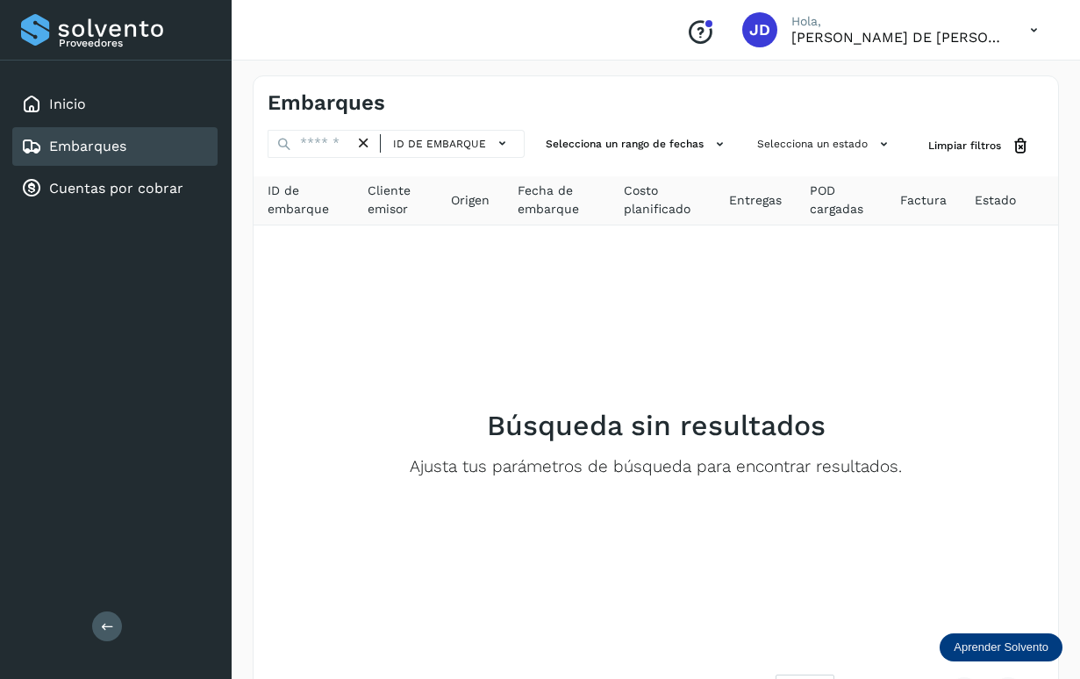
click at [1018, 647] on p "Aprender Solvento" at bounding box center [1001, 648] width 95 height 14
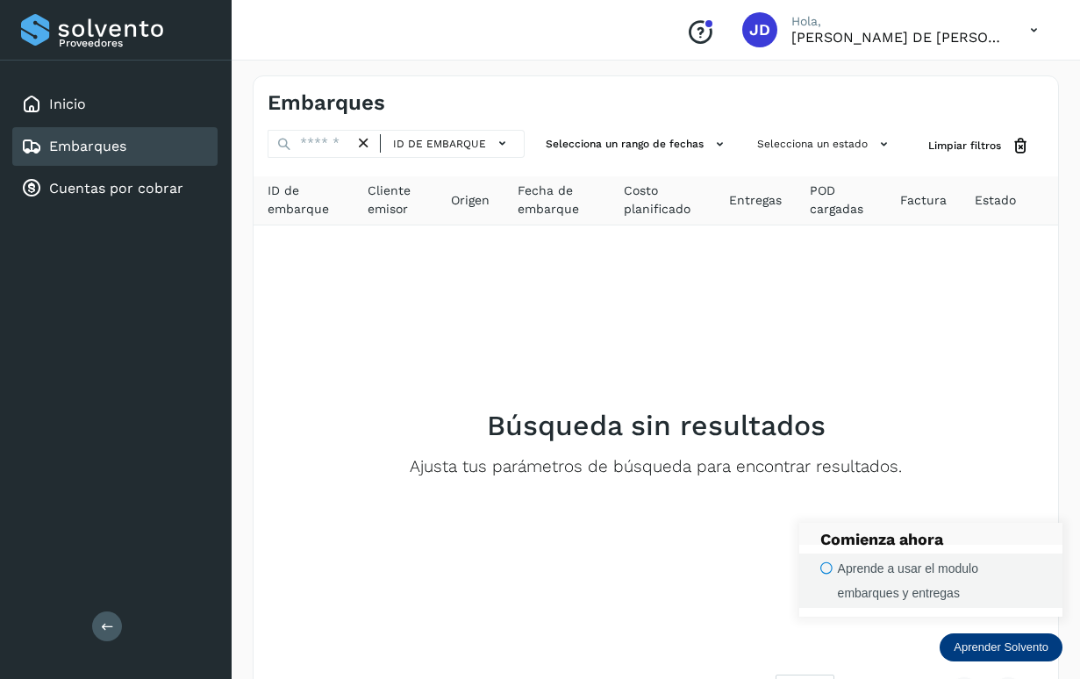
click at [845, 567] on div "Aprende a usar el modulo embarques y entregas" at bounding box center [940, 580] width 204 height 49
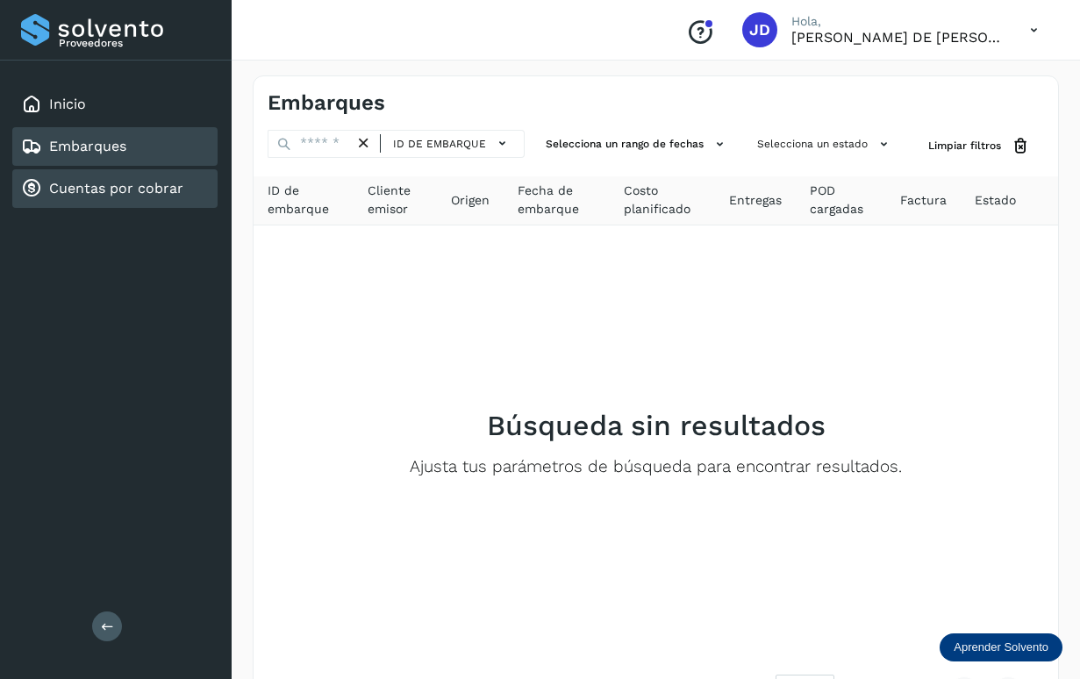
click at [192, 179] on div "Cuentas por cobrar" at bounding box center [114, 188] width 205 height 39
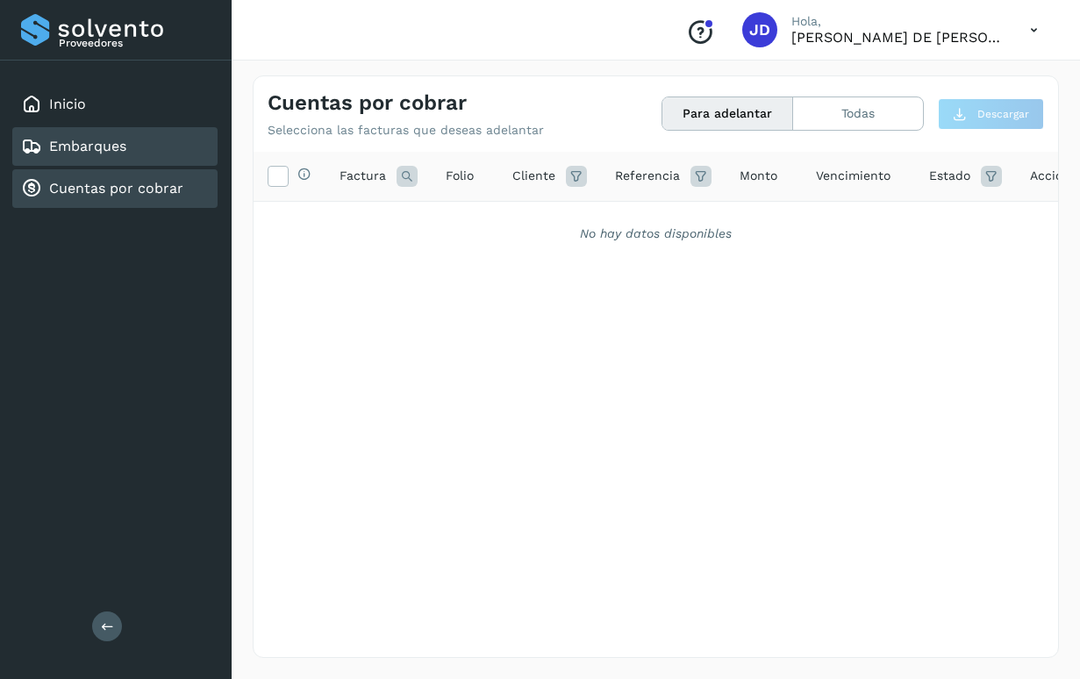
click at [164, 135] on div "Embarques" at bounding box center [114, 146] width 205 height 39
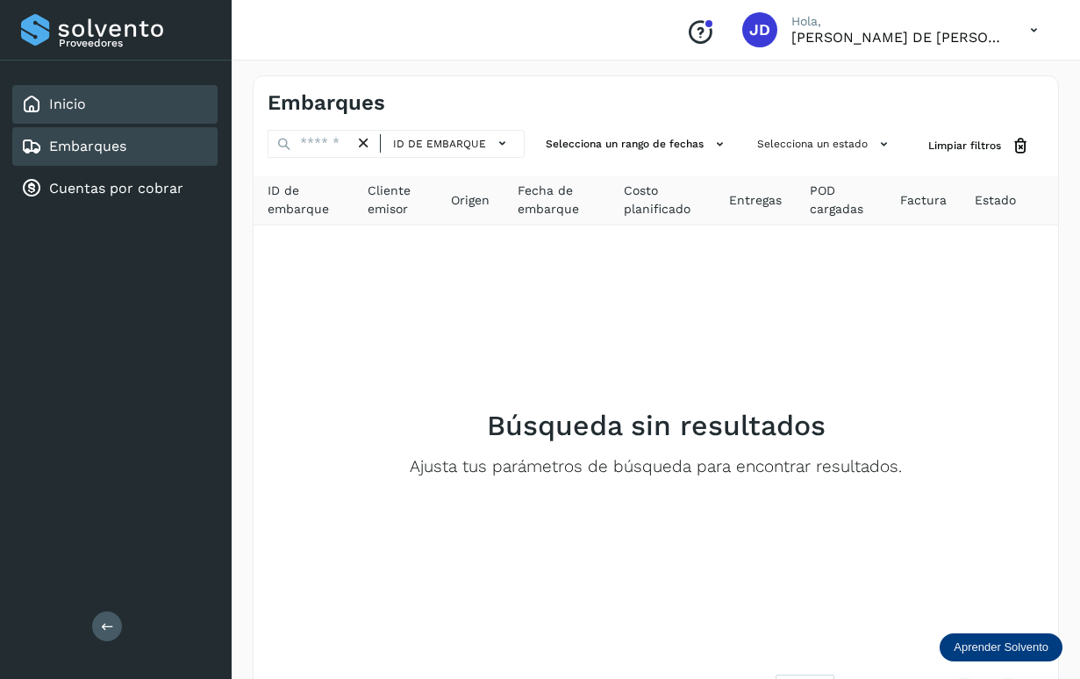
click at [162, 96] on div "Inicio" at bounding box center [114, 104] width 205 height 39
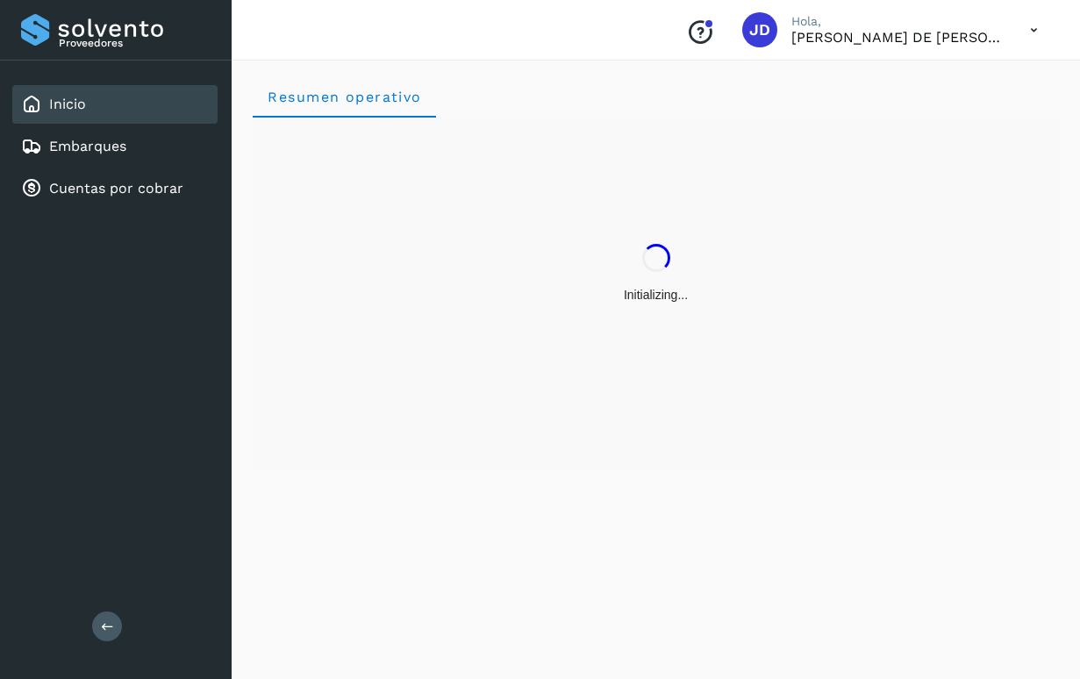
click at [1035, 19] on icon at bounding box center [1034, 30] width 36 height 36
click at [958, 81] on div "Cerrar sesión" at bounding box center [946, 78] width 209 height 33
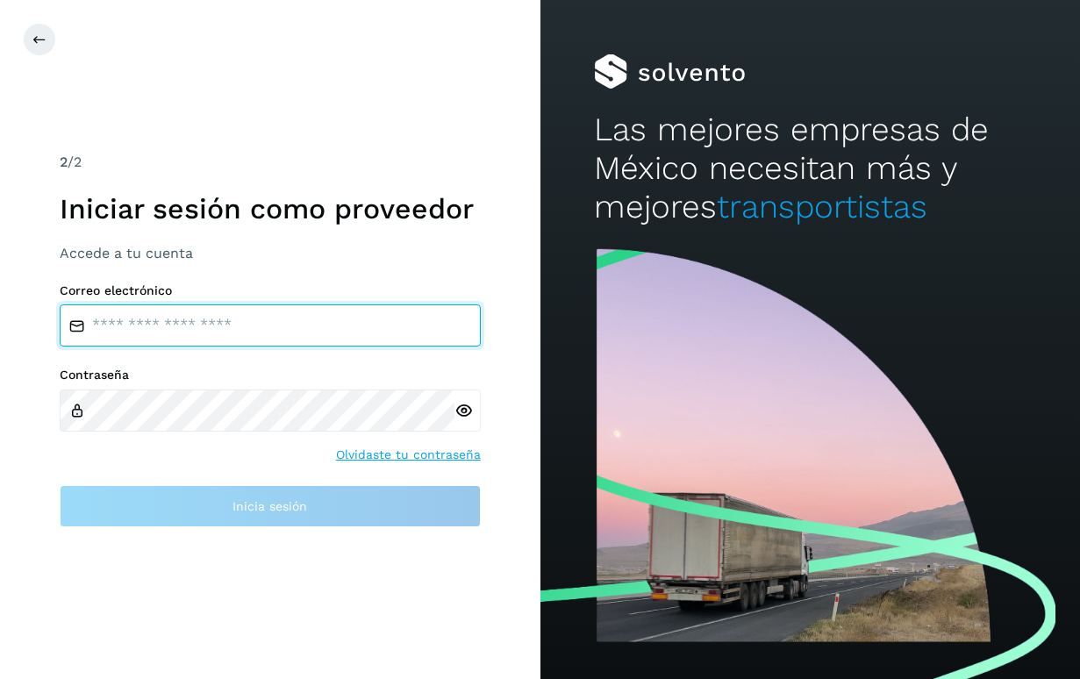
type input "**********"
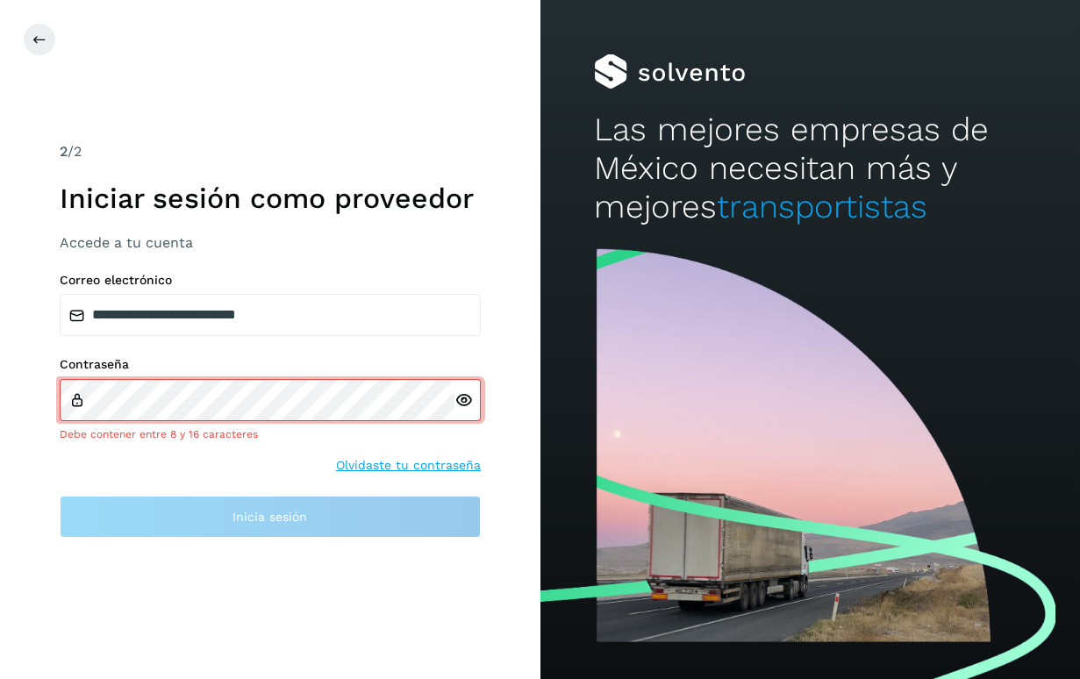
click at [472, 403] on icon at bounding box center [464, 400] width 18 height 18
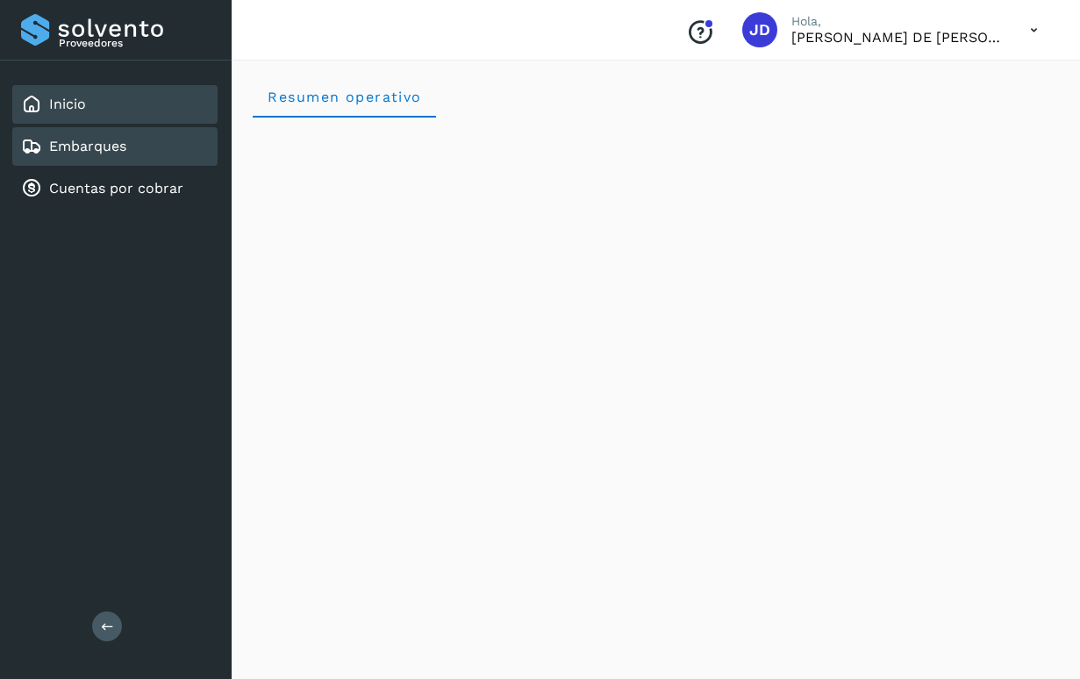
click at [167, 145] on div "Embarques" at bounding box center [114, 146] width 205 height 39
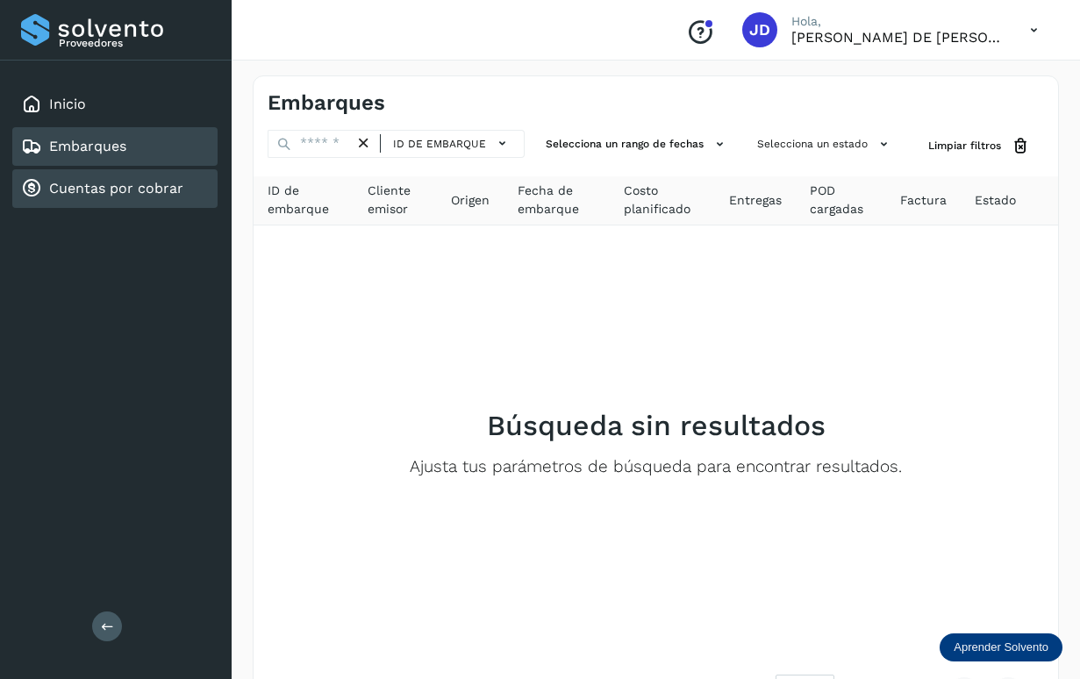
click at [175, 181] on link "Cuentas por cobrar" at bounding box center [116, 188] width 134 height 17
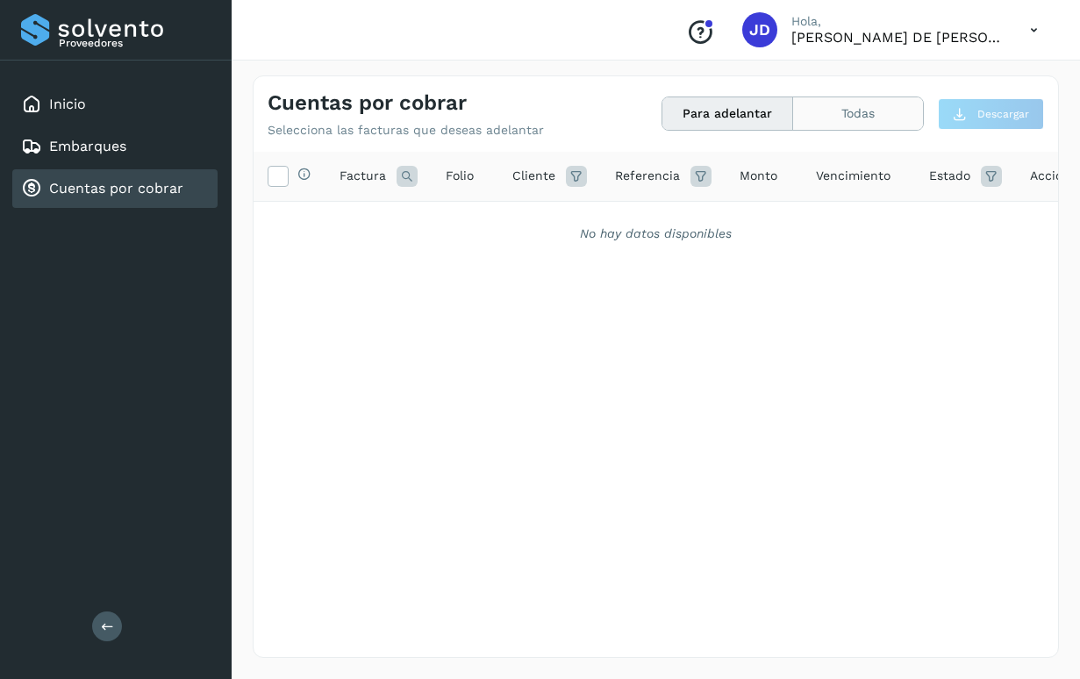
click at [835, 125] on button "Todas" at bounding box center [858, 113] width 130 height 32
click at [765, 120] on button "Para adelantar" at bounding box center [728, 113] width 131 height 32
click at [285, 176] on icon at bounding box center [278, 175] width 18 height 18
click at [276, 179] on icon at bounding box center [278, 175] width 18 height 18
